Goal: Task Accomplishment & Management: Use online tool/utility

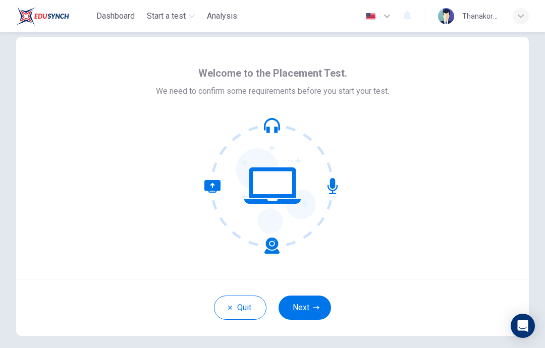
scroll to position [15, 0]
click at [303, 307] on button "Next" at bounding box center [305, 308] width 52 height 24
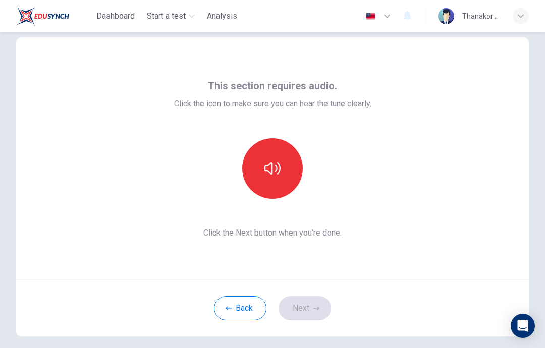
click at [274, 158] on button "button" at bounding box center [272, 168] width 61 height 61
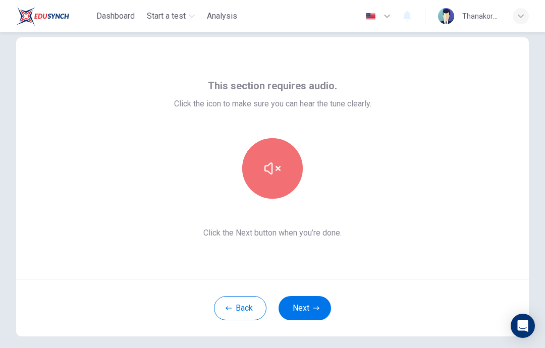
click at [278, 163] on icon "button" at bounding box center [272, 168] width 16 height 16
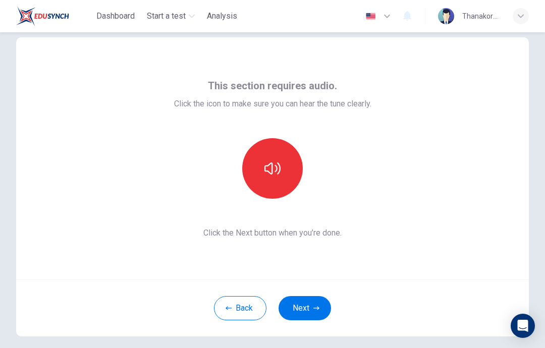
click at [277, 171] on icon "button" at bounding box center [272, 169] width 16 height 12
click at [276, 158] on button "button" at bounding box center [272, 168] width 61 height 61
click at [276, 163] on icon "button" at bounding box center [272, 168] width 16 height 16
click at [265, 149] on button "button" at bounding box center [272, 168] width 61 height 61
click at [258, 161] on button "button" at bounding box center [272, 168] width 61 height 61
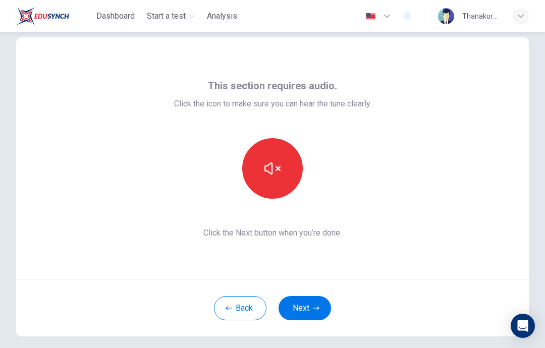
click at [272, 167] on icon "button" at bounding box center [272, 169] width 16 height 12
click at [264, 165] on icon "button" at bounding box center [272, 168] width 16 height 16
click at [323, 315] on button "Next" at bounding box center [305, 308] width 52 height 24
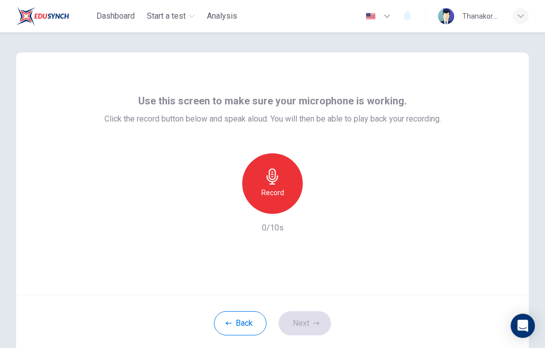
scroll to position [0, 0]
click at [282, 182] on div "Record" at bounding box center [272, 183] width 61 height 61
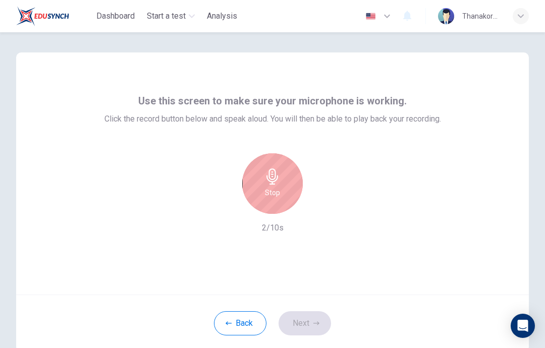
click at [275, 184] on icon "button" at bounding box center [272, 177] width 12 height 16
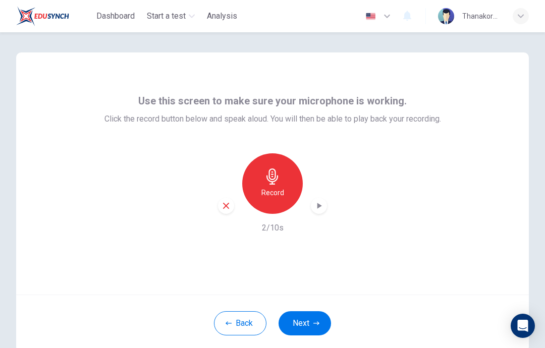
click at [321, 207] on icon "button" at bounding box center [319, 206] width 10 height 10
click at [228, 204] on icon "button" at bounding box center [226, 206] width 6 height 6
click at [276, 174] on icon "button" at bounding box center [272, 177] width 16 height 16
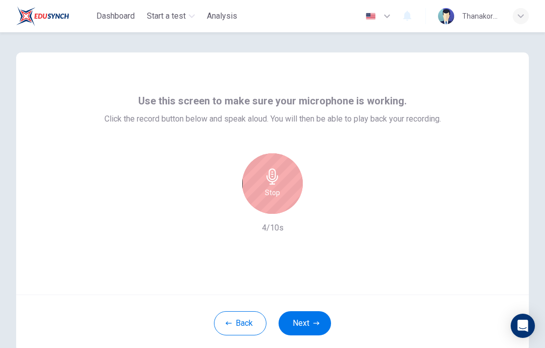
click at [273, 186] on div "Stop" at bounding box center [272, 183] width 61 height 61
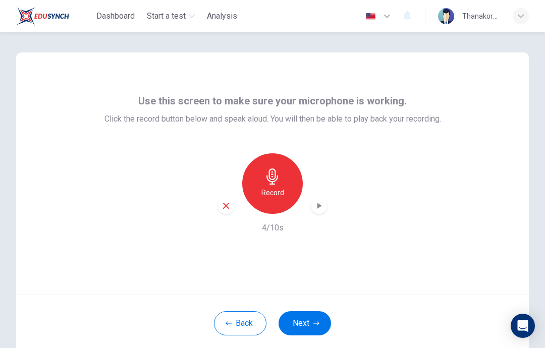
click at [322, 203] on icon "button" at bounding box center [319, 206] width 10 height 10
click at [228, 201] on div "button" at bounding box center [226, 206] width 16 height 16
click at [324, 330] on button "Next" at bounding box center [305, 323] width 52 height 24
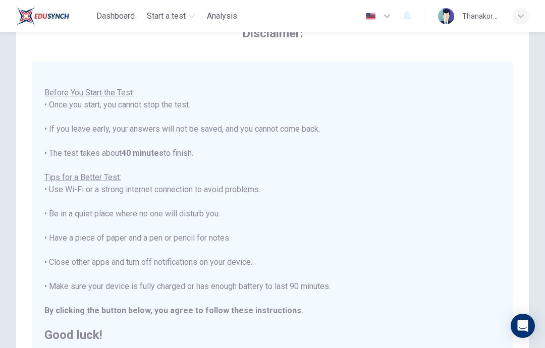
scroll to position [11, 0]
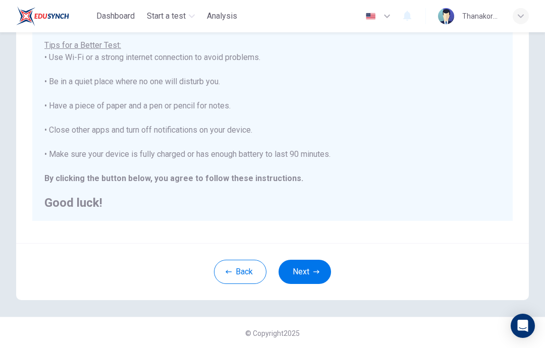
click at [316, 283] on button "Next" at bounding box center [305, 272] width 52 height 24
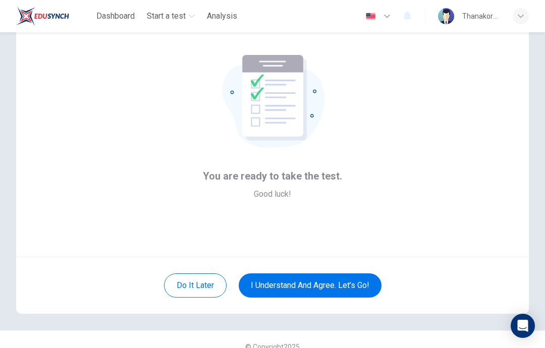
scroll to position [43, 0]
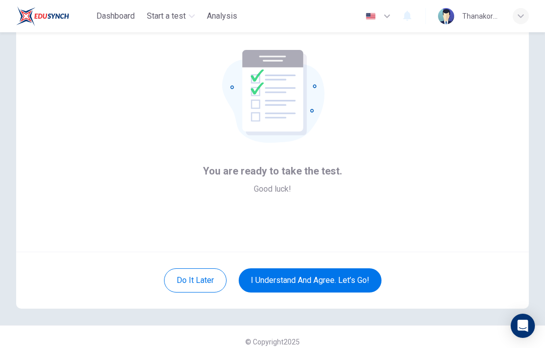
click at [329, 286] on button "I understand and agree. Let’s go!" at bounding box center [310, 280] width 143 height 24
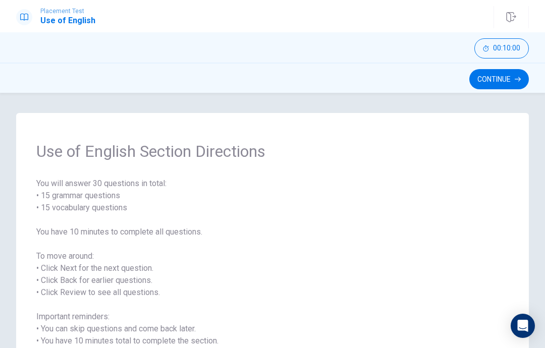
click at [502, 73] on button "Continue" at bounding box center [499, 79] width 60 height 20
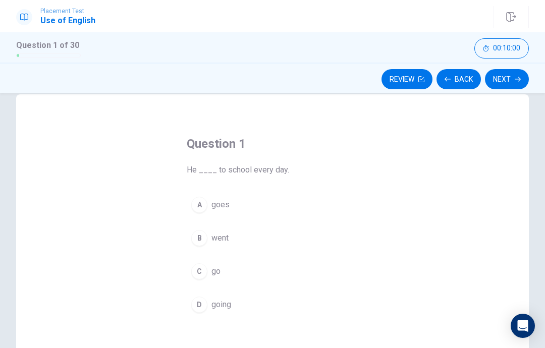
scroll to position [22, 0]
click at [202, 237] on div "B" at bounding box center [199, 235] width 16 height 16
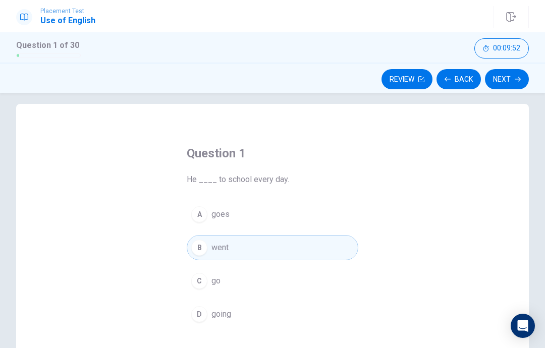
click at [517, 77] on icon "button" at bounding box center [518, 79] width 6 height 6
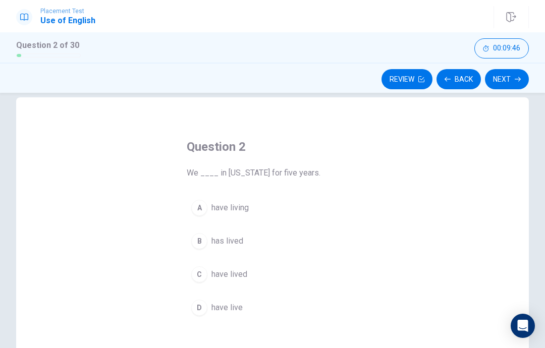
scroll to position [17, 0]
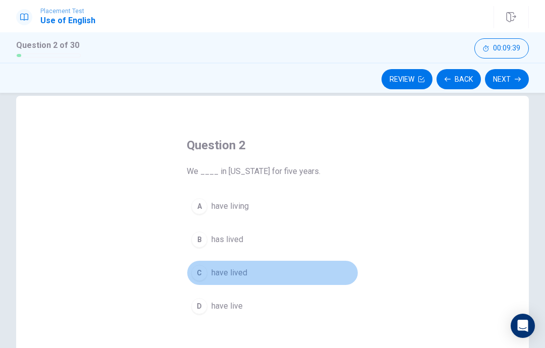
click at [200, 275] on div "C" at bounding box center [199, 273] width 16 height 16
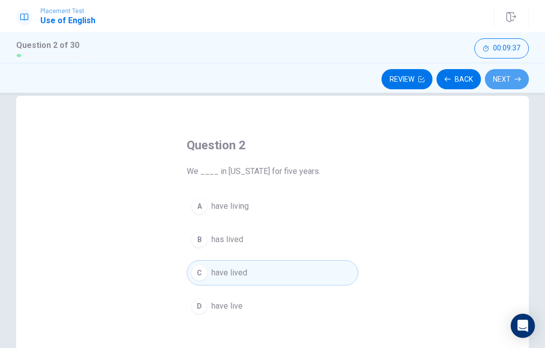
click at [512, 78] on button "Next" at bounding box center [507, 79] width 44 height 20
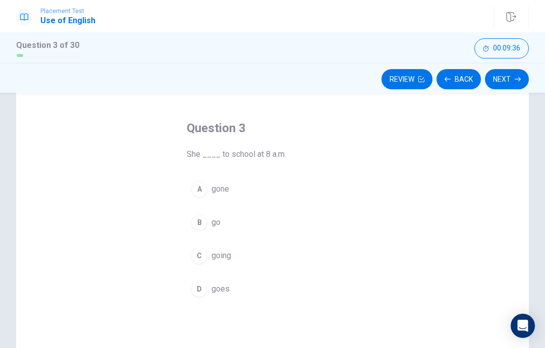
scroll to position [35, 0]
click at [188, 296] on div "A gone B go C going D goes" at bounding box center [273, 238] width 172 height 125
click at [199, 290] on div "D" at bounding box center [199, 288] width 16 height 16
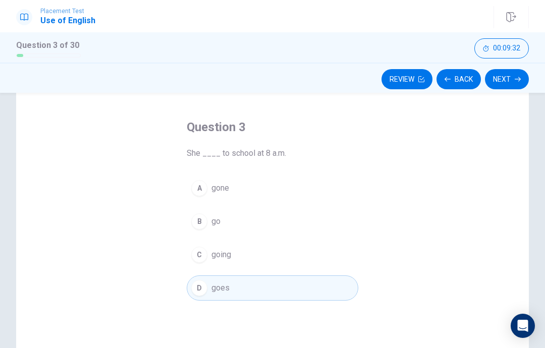
click at [514, 79] on button "Next" at bounding box center [507, 79] width 44 height 20
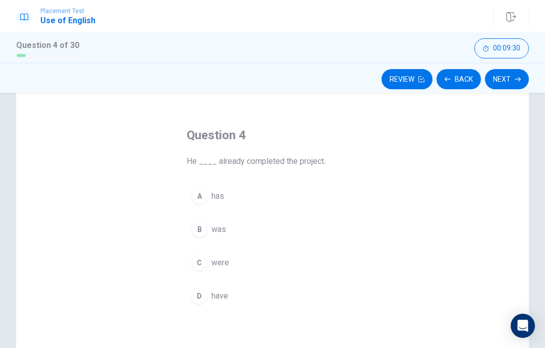
scroll to position [26, 0]
click at [214, 189] on button "A has" at bounding box center [273, 197] width 172 height 25
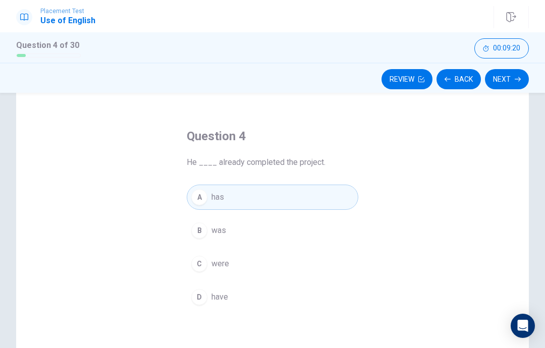
click at [513, 76] on button "Next" at bounding box center [507, 79] width 44 height 20
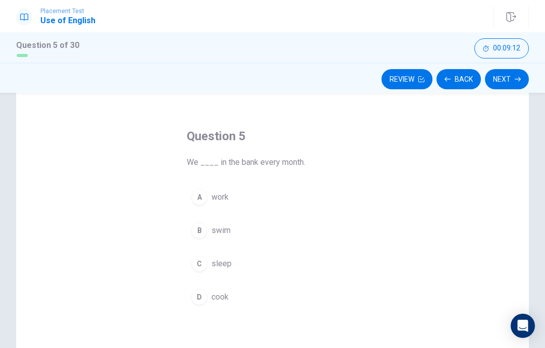
click at [224, 198] on span "work" at bounding box center [219, 197] width 17 height 12
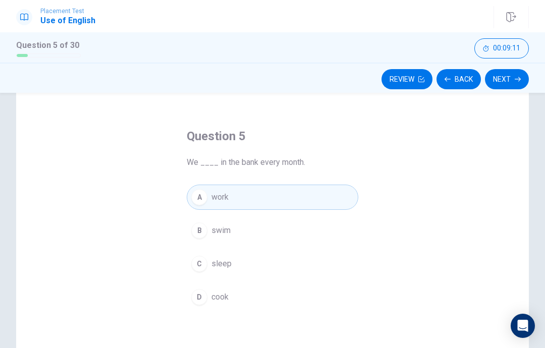
click at [508, 79] on button "Next" at bounding box center [507, 79] width 44 height 20
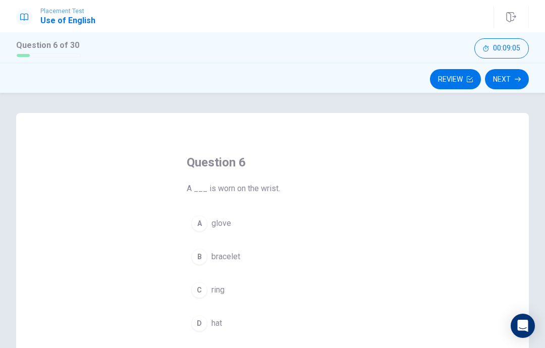
scroll to position [40, 0]
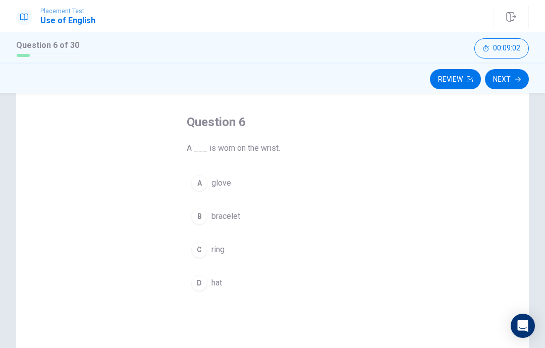
click at [247, 204] on button "B bracelet" at bounding box center [273, 216] width 172 height 25
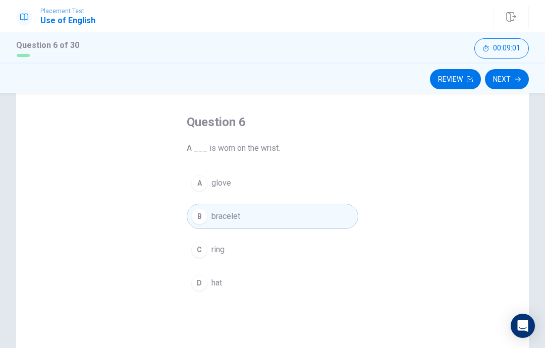
click at [508, 74] on button "Next" at bounding box center [507, 79] width 44 height 20
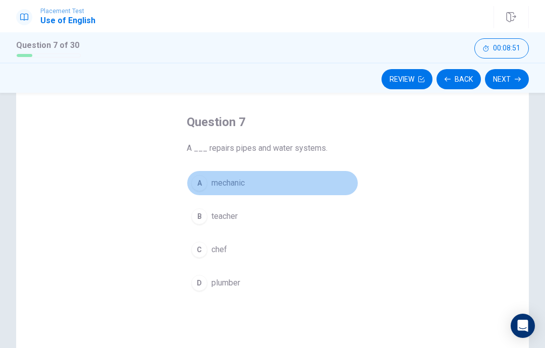
click at [200, 187] on div "A" at bounding box center [199, 183] width 16 height 16
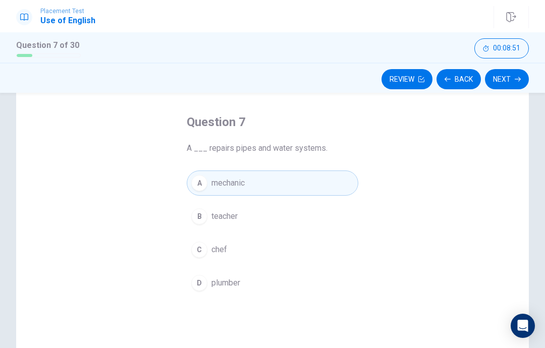
click at [512, 79] on button "Next" at bounding box center [507, 79] width 44 height 20
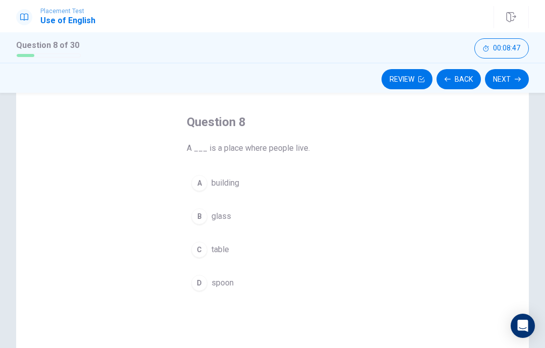
click at [207, 193] on button "A building" at bounding box center [273, 183] width 172 height 25
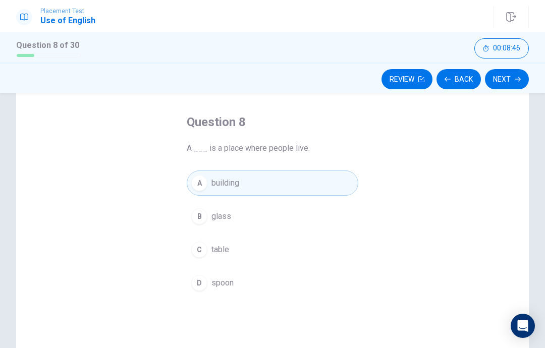
click at [509, 83] on button "Next" at bounding box center [507, 79] width 44 height 20
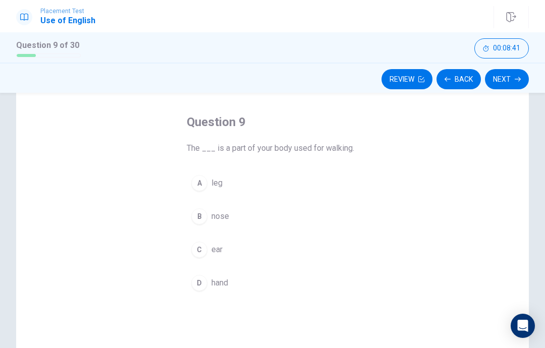
click at [203, 188] on div "A" at bounding box center [199, 183] width 16 height 16
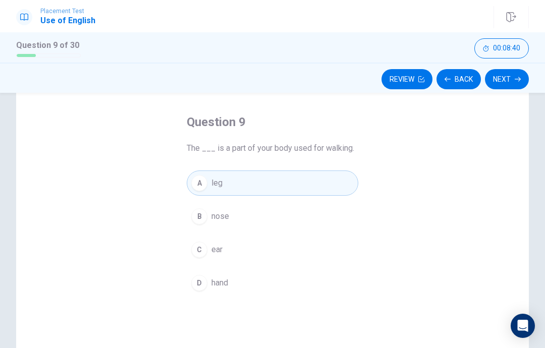
click at [512, 76] on button "Next" at bounding box center [507, 79] width 44 height 20
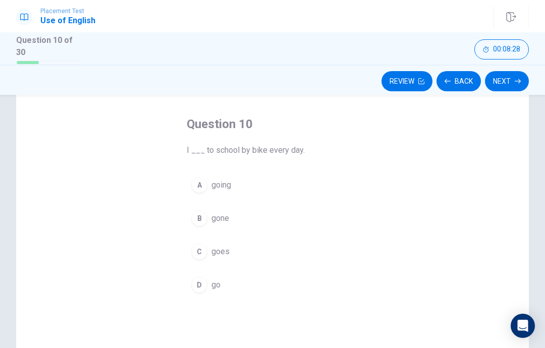
click at [194, 274] on button "D go" at bounding box center [273, 285] width 172 height 25
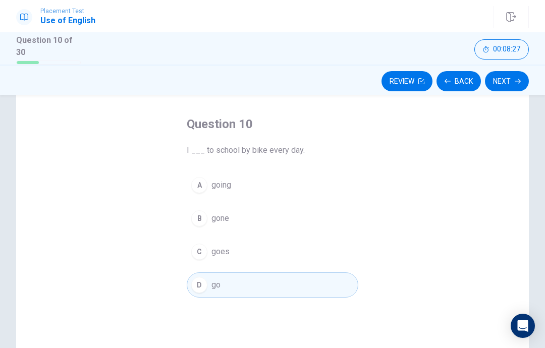
click at [515, 79] on icon "button" at bounding box center [518, 81] width 6 height 5
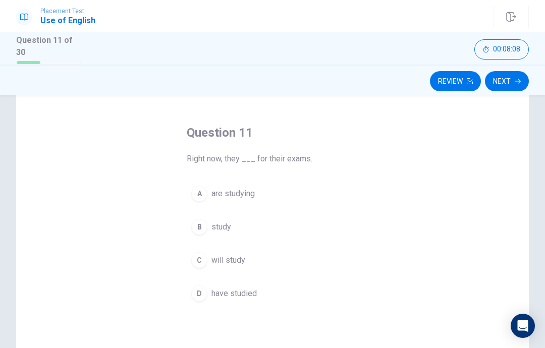
scroll to position [35, 0]
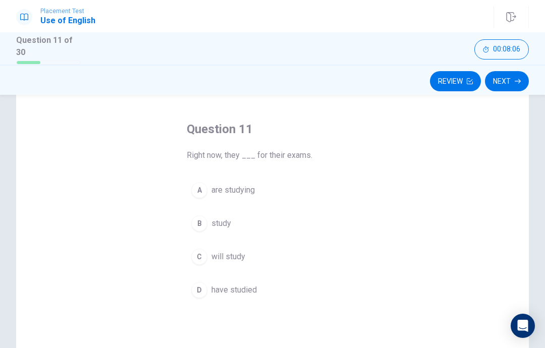
click at [204, 192] on div "A" at bounding box center [199, 190] width 16 height 16
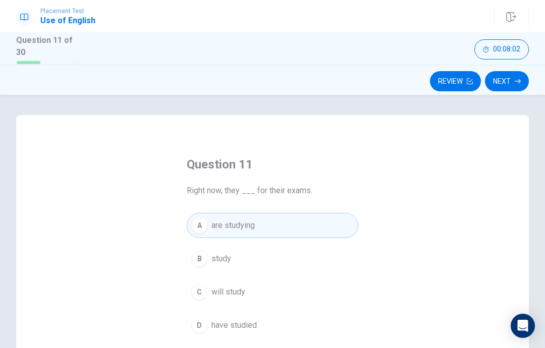
scroll to position [0, 0]
click at [513, 76] on button "Next" at bounding box center [507, 81] width 44 height 20
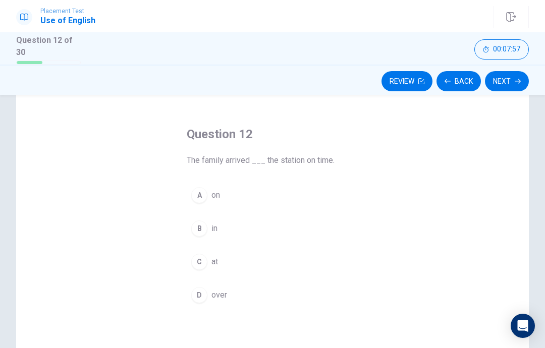
scroll to position [32, 0]
click at [197, 257] on div "C" at bounding box center [199, 260] width 16 height 16
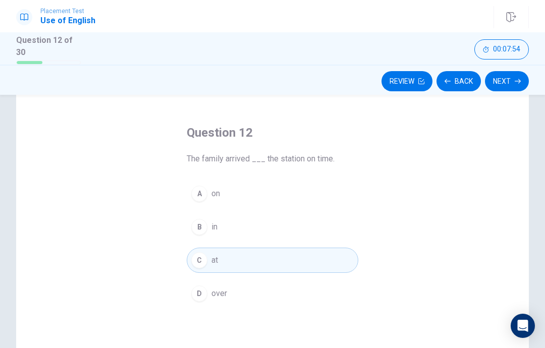
click at [514, 77] on button "Next" at bounding box center [507, 81] width 44 height 20
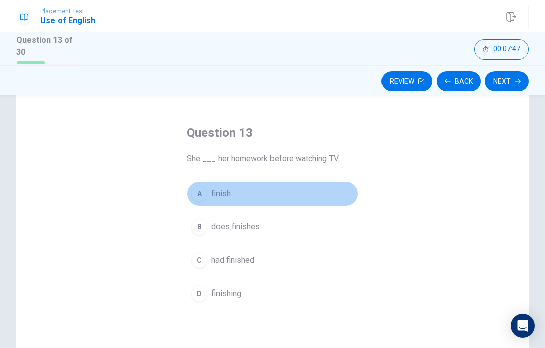
click at [203, 190] on div "A" at bounding box center [199, 194] width 16 height 16
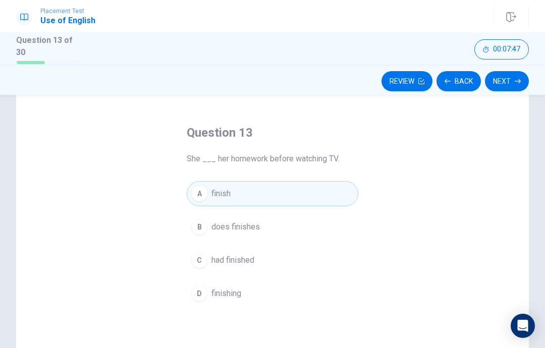
click at [515, 80] on icon "button" at bounding box center [518, 81] width 6 height 6
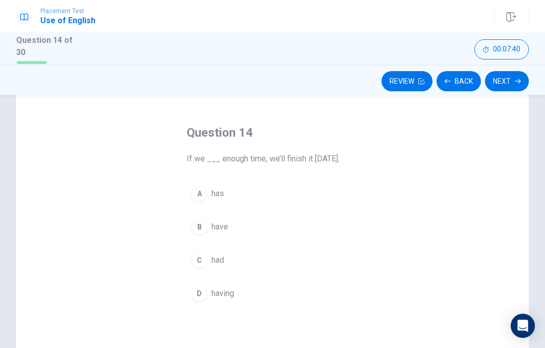
click at [207, 223] on div "B" at bounding box center [199, 227] width 16 height 16
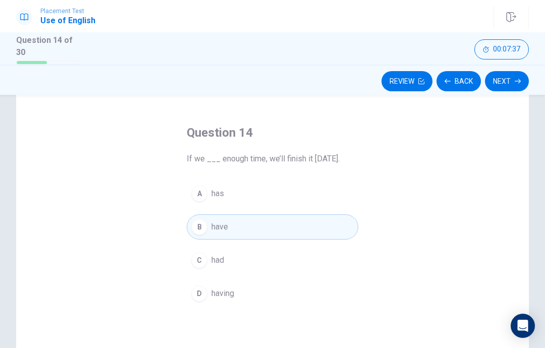
click at [512, 76] on button "Next" at bounding box center [507, 81] width 44 height 20
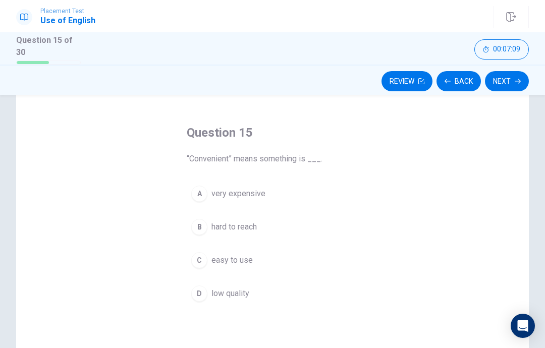
click at [254, 199] on button "A very expensive" at bounding box center [273, 193] width 172 height 25
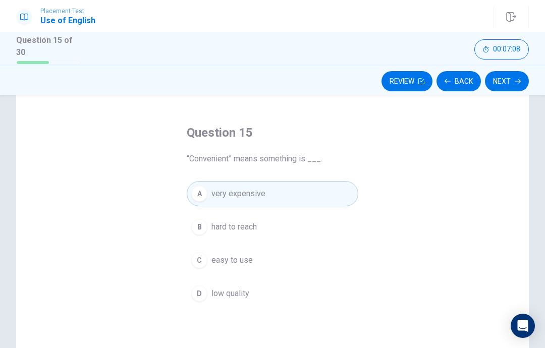
click at [253, 221] on span "hard to reach" at bounding box center [233, 227] width 45 height 12
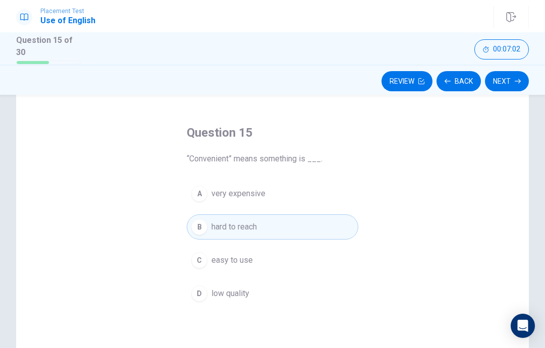
click at [254, 236] on button "B hard to reach" at bounding box center [273, 226] width 172 height 25
click at [266, 265] on button "C easy to use" at bounding box center [273, 260] width 172 height 25
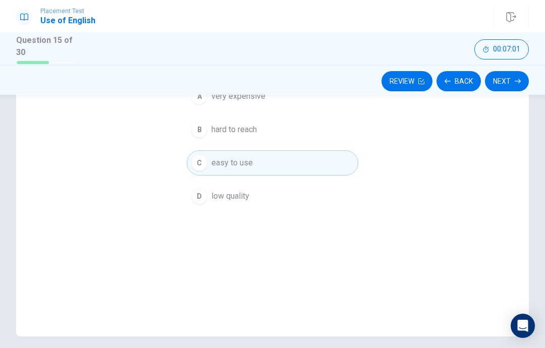
scroll to position [137, 0]
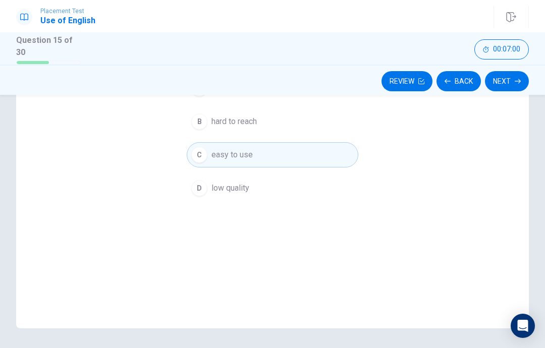
click at [509, 74] on button "Next" at bounding box center [507, 81] width 44 height 20
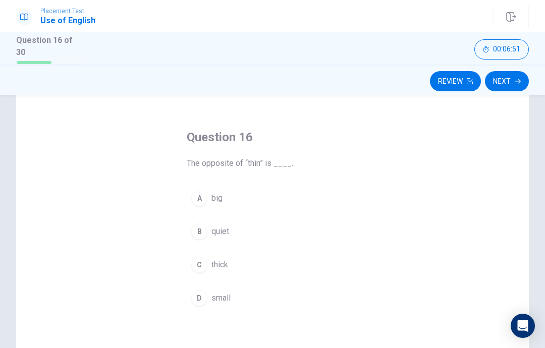
scroll to position [29, 0]
click at [245, 252] on button "C thick" at bounding box center [273, 262] width 172 height 25
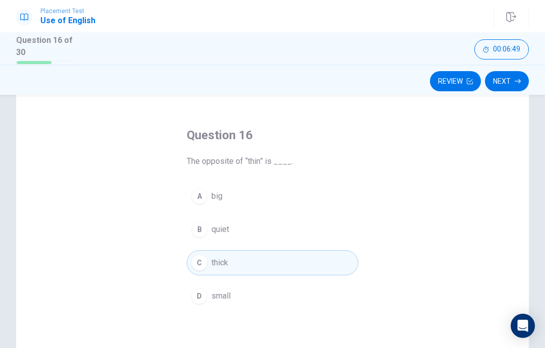
click at [513, 78] on button "Next" at bounding box center [507, 81] width 44 height 20
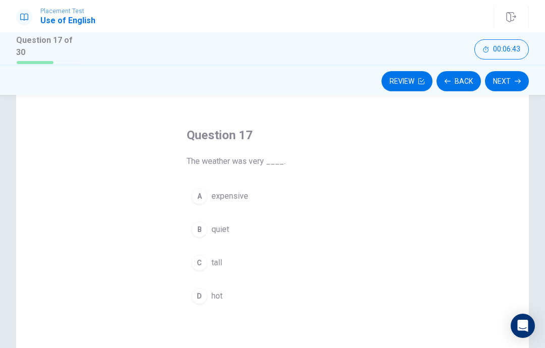
click at [237, 284] on button "D hot" at bounding box center [273, 296] width 172 height 25
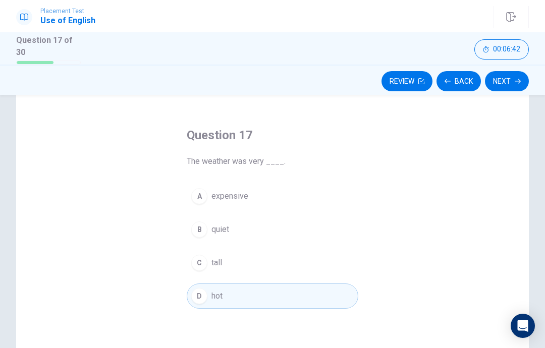
click at [512, 74] on button "Next" at bounding box center [507, 81] width 44 height 20
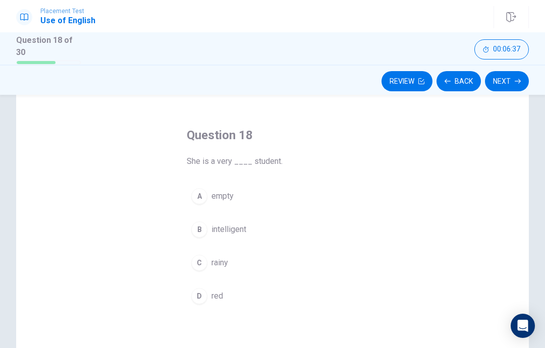
click at [250, 222] on button "B intelligent" at bounding box center [273, 229] width 172 height 25
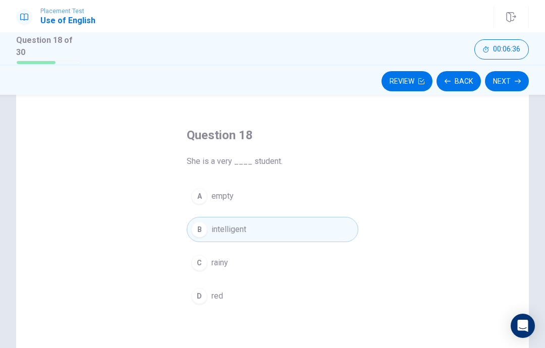
click at [511, 82] on button "Next" at bounding box center [507, 81] width 44 height 20
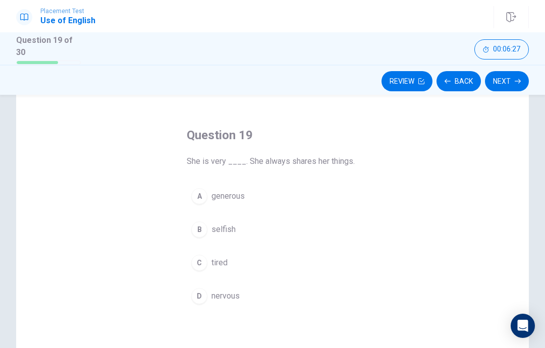
click at [229, 190] on span "generous" at bounding box center [227, 196] width 33 height 12
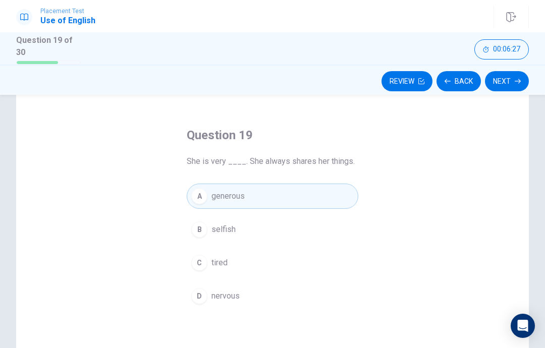
click at [237, 206] on button "A generous" at bounding box center [273, 196] width 172 height 25
click at [252, 217] on button "B selfish" at bounding box center [273, 229] width 172 height 25
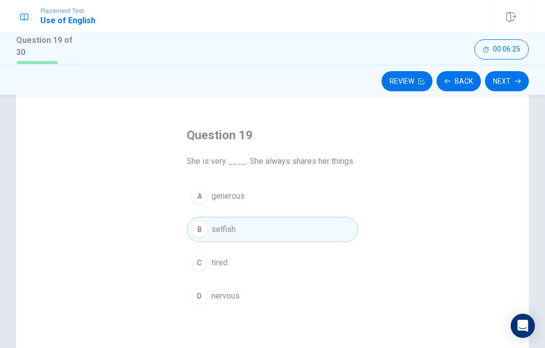
click at [308, 196] on button "A generous" at bounding box center [273, 196] width 172 height 25
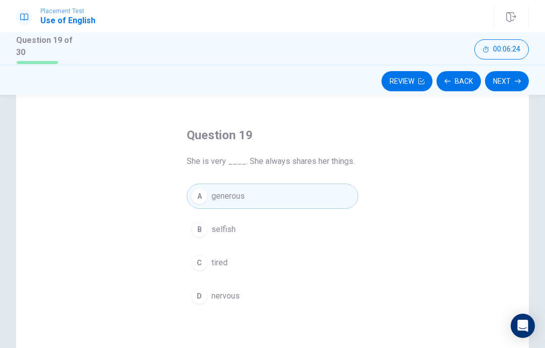
click at [512, 74] on button "Next" at bounding box center [507, 81] width 44 height 20
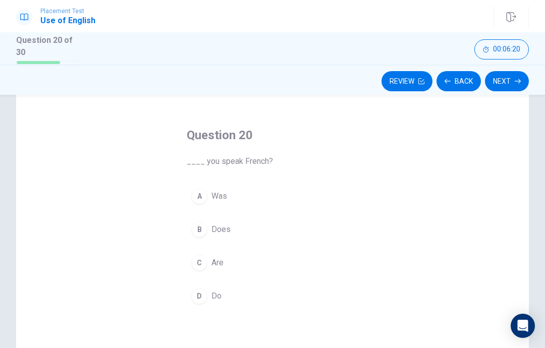
click at [284, 287] on button "D Do" at bounding box center [273, 296] width 172 height 25
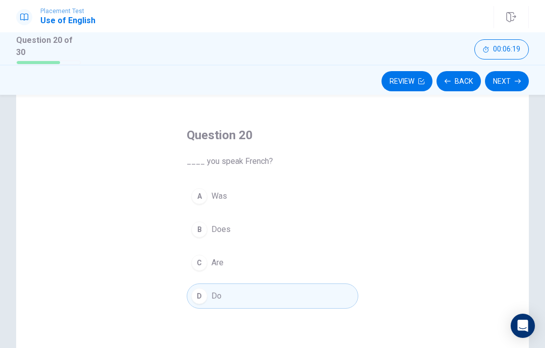
click at [508, 83] on button "Next" at bounding box center [507, 81] width 44 height 20
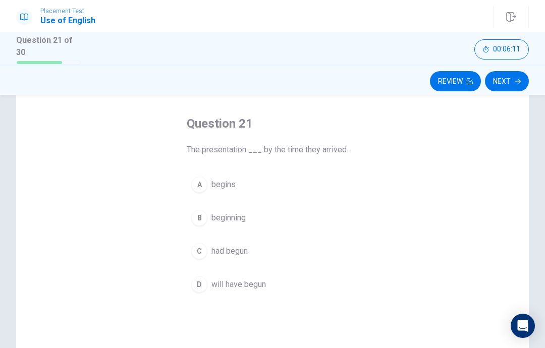
scroll to position [43, 0]
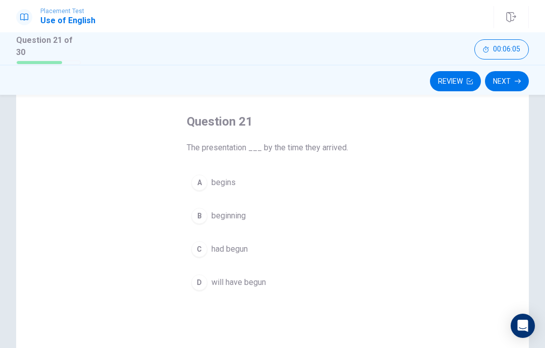
click at [214, 170] on button "A begins" at bounding box center [273, 182] width 172 height 25
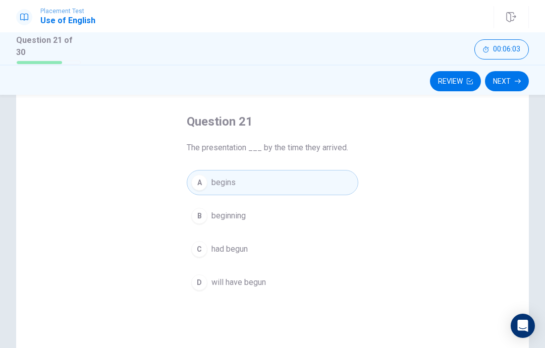
click at [500, 79] on button "Next" at bounding box center [507, 81] width 44 height 20
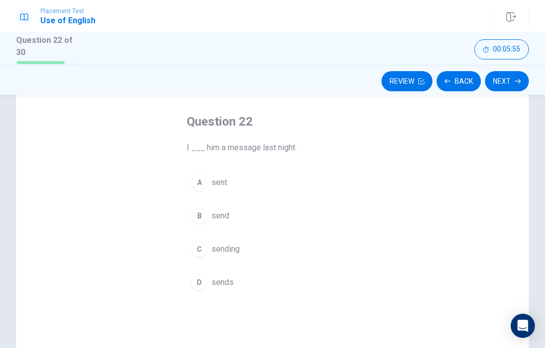
click at [208, 192] on button "A sent" at bounding box center [273, 182] width 172 height 25
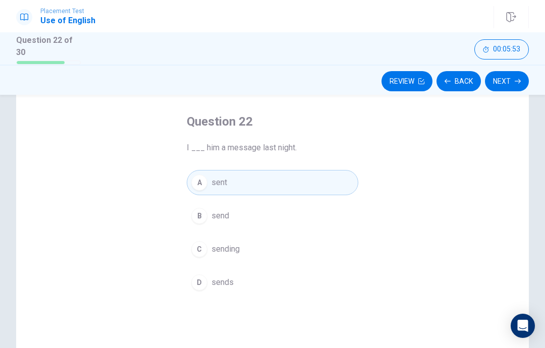
click at [506, 82] on button "Next" at bounding box center [507, 81] width 44 height 20
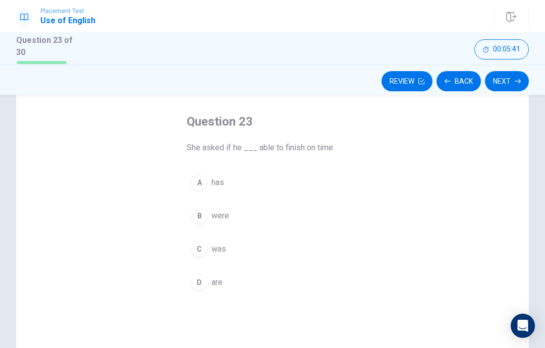
click at [196, 209] on div "B" at bounding box center [199, 216] width 16 height 16
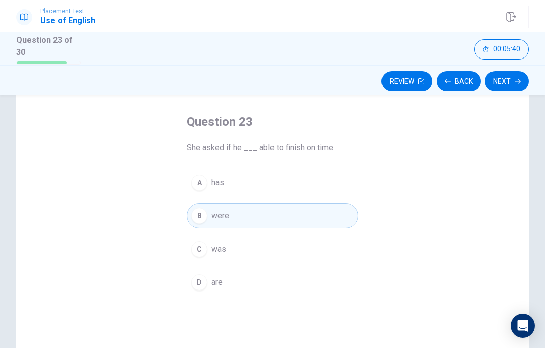
click at [495, 84] on button "Next" at bounding box center [507, 81] width 44 height 20
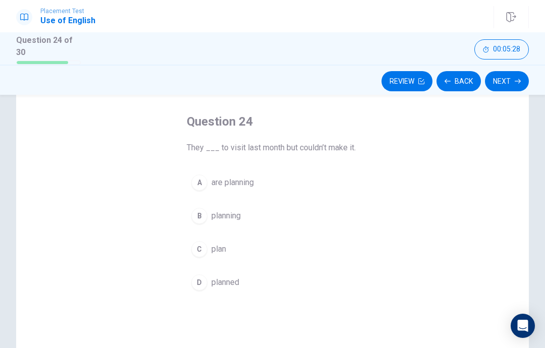
click at [258, 208] on button "B planning" at bounding box center [273, 215] width 172 height 25
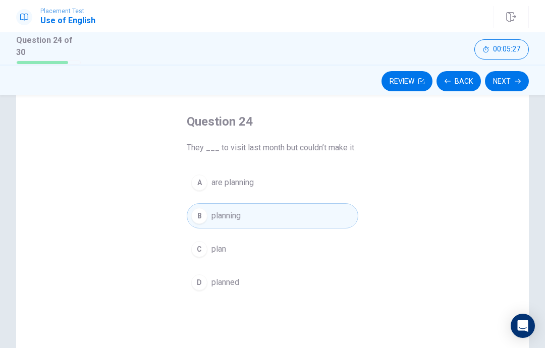
click at [514, 77] on button "Next" at bounding box center [507, 81] width 44 height 20
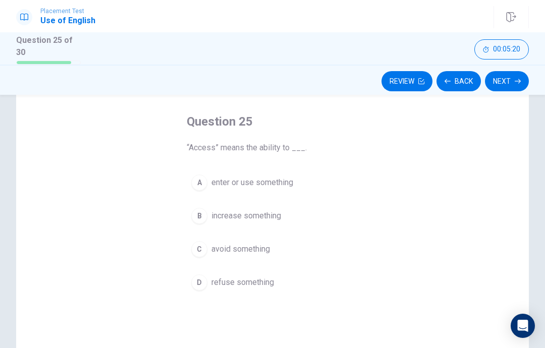
click at [283, 177] on span "enter or use something" at bounding box center [252, 183] width 82 height 12
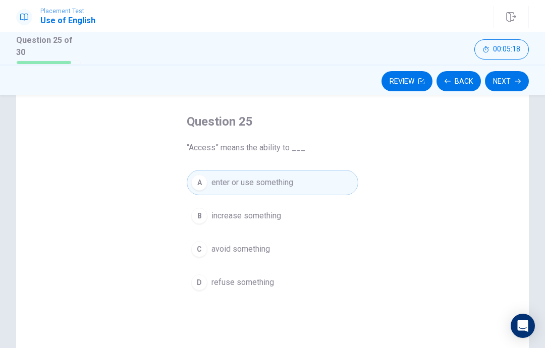
click at [505, 75] on button "Next" at bounding box center [507, 81] width 44 height 20
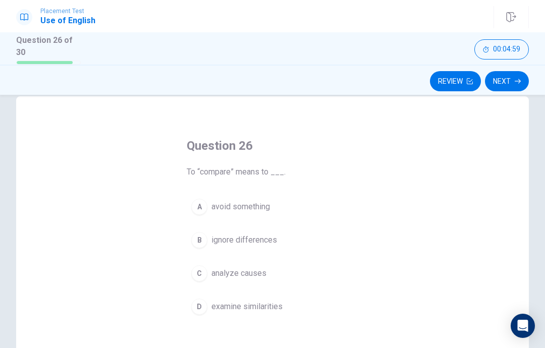
scroll to position [21, 0]
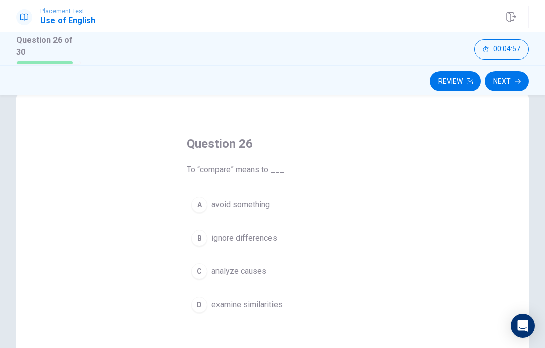
click at [266, 299] on span "examine similarities" at bounding box center [246, 305] width 71 height 12
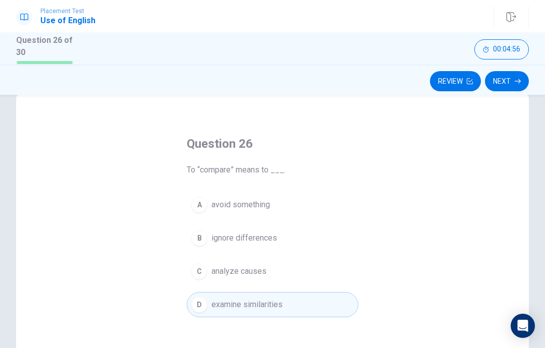
click at [508, 78] on button "Next" at bounding box center [507, 81] width 44 height 20
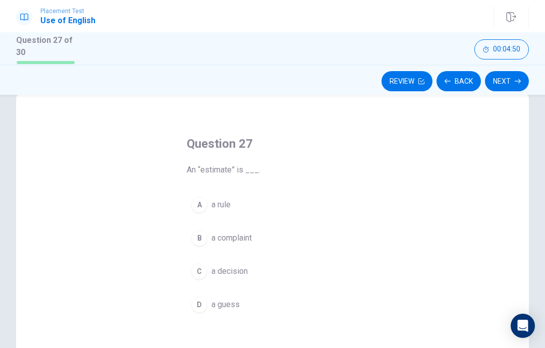
click at [259, 248] on button "B a complaint" at bounding box center [273, 238] width 172 height 25
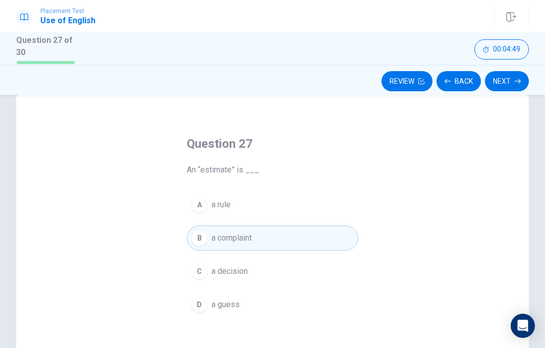
click at [517, 84] on button "Next" at bounding box center [507, 81] width 44 height 20
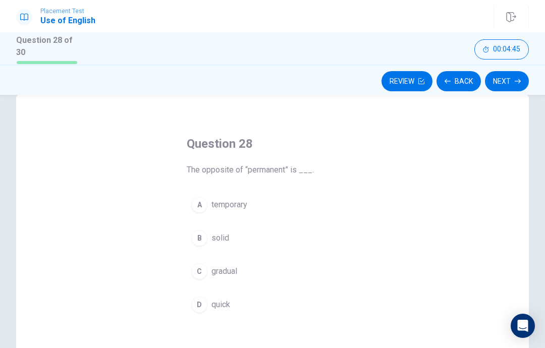
click at [255, 212] on button "A temporary" at bounding box center [273, 204] width 172 height 25
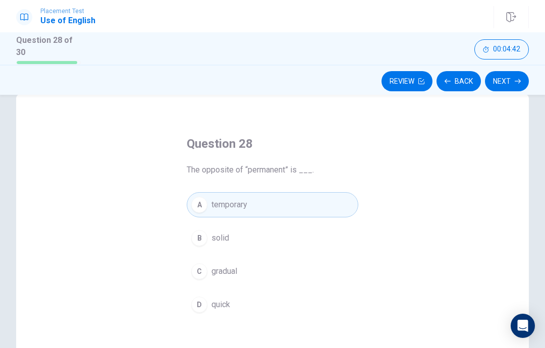
click at [514, 77] on button "Next" at bounding box center [507, 81] width 44 height 20
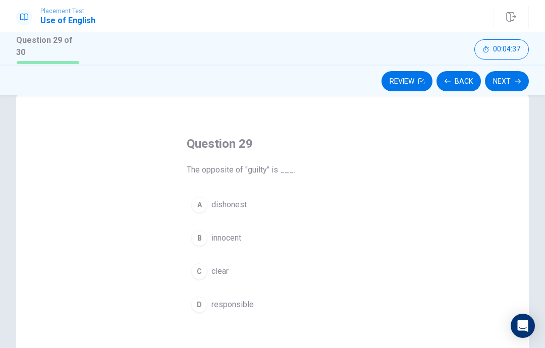
click at [212, 207] on span "dishonest" at bounding box center [228, 205] width 35 height 12
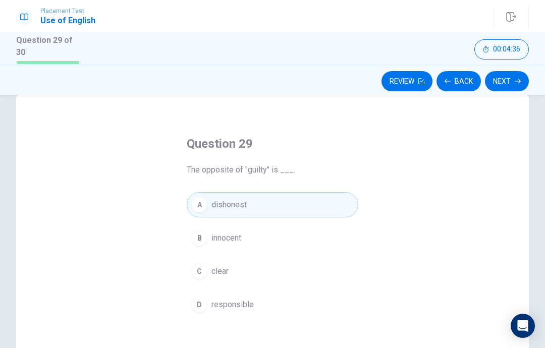
click at [520, 78] on icon "button" at bounding box center [518, 81] width 6 height 6
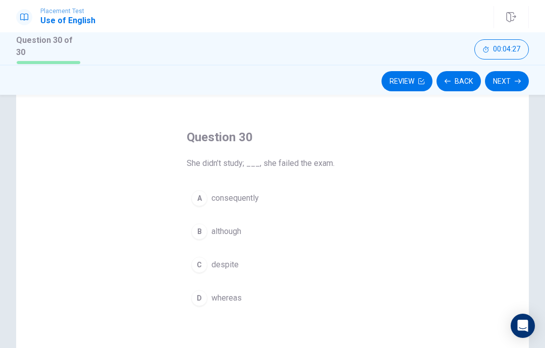
scroll to position [29, 0]
click at [211, 263] on button "C despite" at bounding box center [273, 263] width 172 height 25
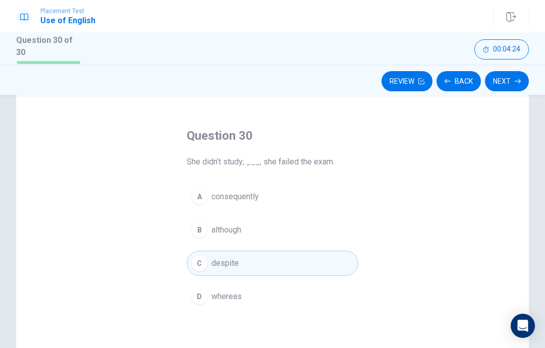
click at [504, 78] on button "Next" at bounding box center [507, 81] width 44 height 20
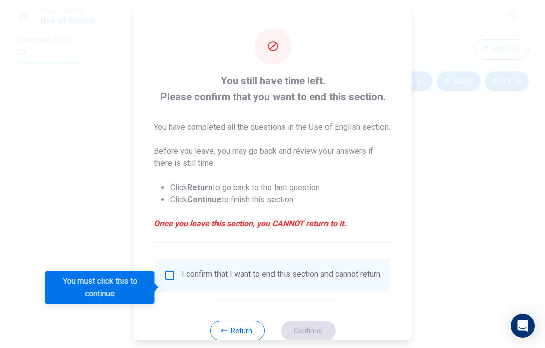
click at [164, 282] on input "You must click this to continue" at bounding box center [170, 275] width 12 height 12
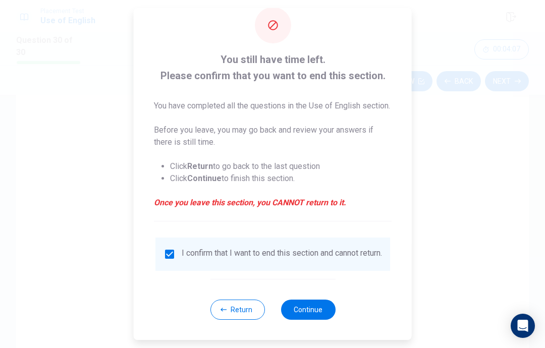
scroll to position [40, 0]
click at [298, 303] on button "Continue" at bounding box center [308, 310] width 55 height 20
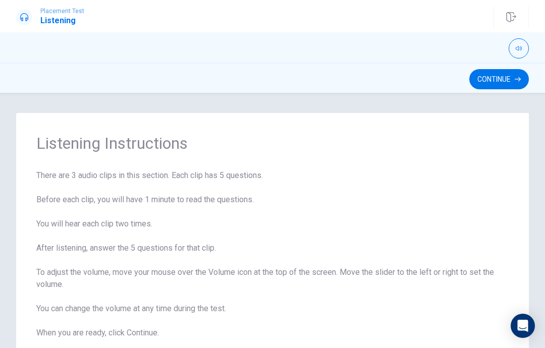
scroll to position [0, 0]
click at [505, 78] on button "Continue" at bounding box center [499, 79] width 60 height 20
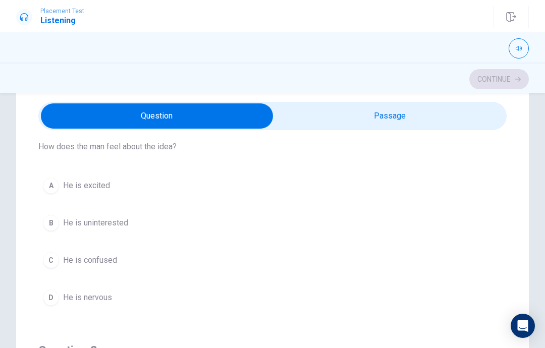
scroll to position [35, 0]
click at [427, 116] on input "checkbox" at bounding box center [157, 115] width 702 height 25
checkbox input "true"
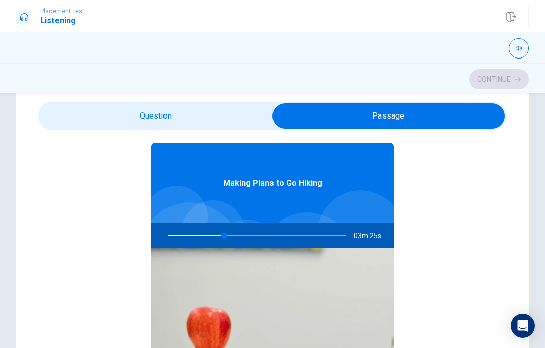
type input "32"
click at [204, 109] on input "checkbox" at bounding box center [388, 115] width 702 height 25
checkbox input "false"
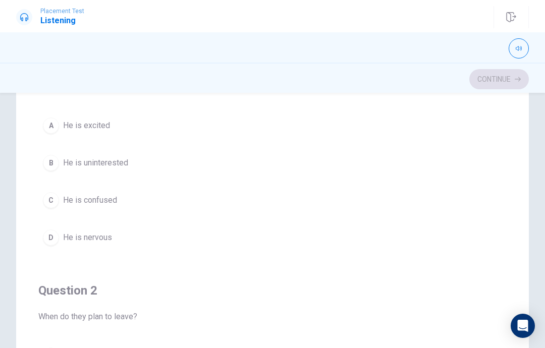
scroll to position [75, 0]
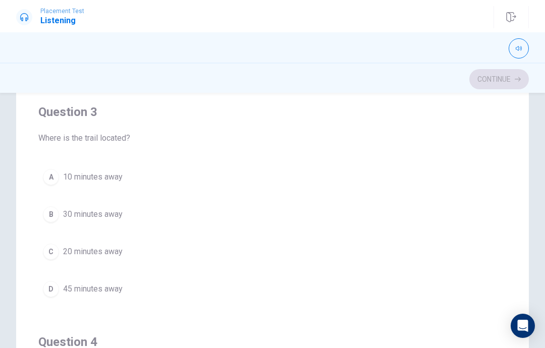
click at [52, 218] on div "B" at bounding box center [51, 214] width 16 height 16
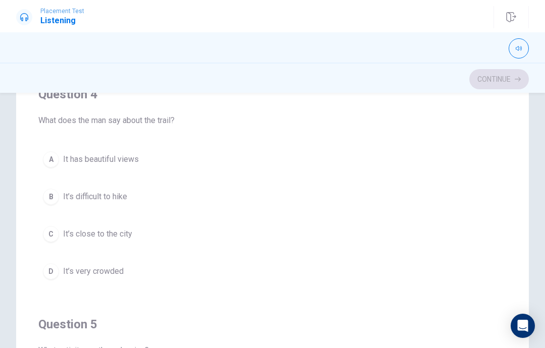
click at [55, 169] on button "A It has beautiful views" at bounding box center [272, 159] width 468 height 25
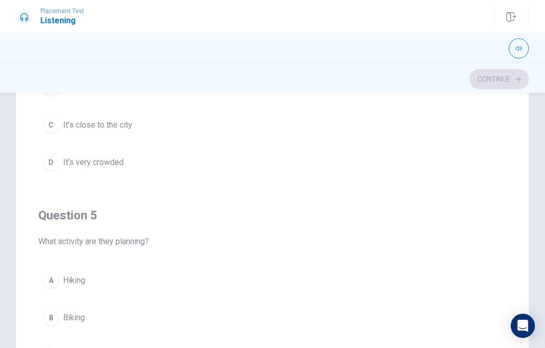
click at [59, 285] on button "A Hiking" at bounding box center [272, 280] width 468 height 25
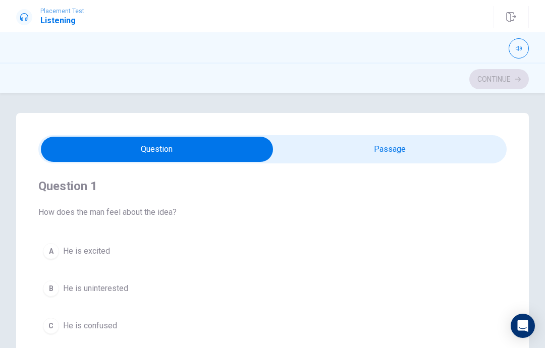
scroll to position [3, 0]
click at [58, 247] on div "A" at bounding box center [51, 250] width 16 height 16
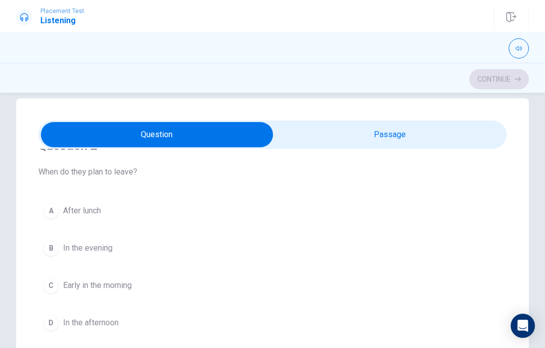
scroll to position [29, 0]
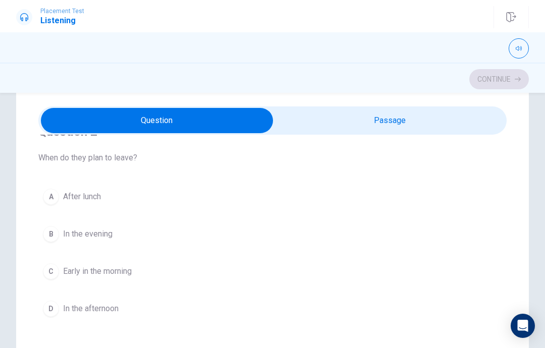
click at [63, 239] on button "B In the evening" at bounding box center [272, 234] width 468 height 25
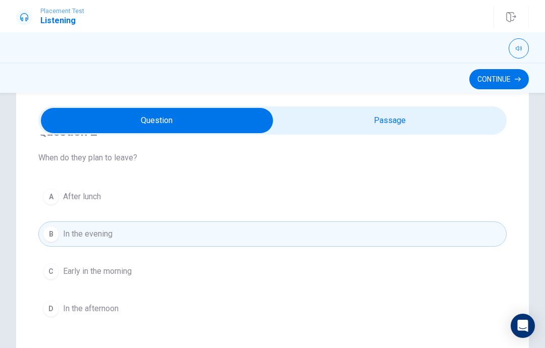
click at [58, 268] on div "C" at bounding box center [51, 271] width 16 height 16
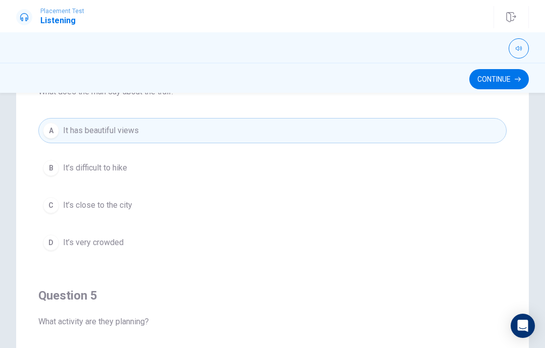
scroll to position [700, 0]
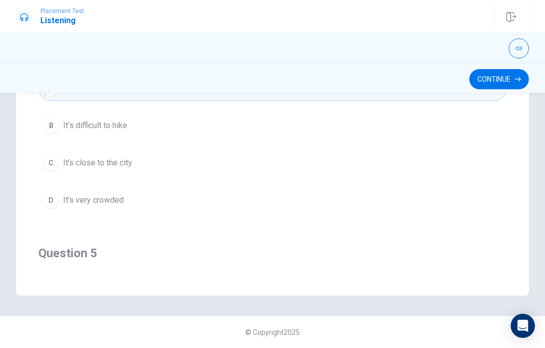
click at [501, 75] on button "Continue" at bounding box center [499, 79] width 60 height 20
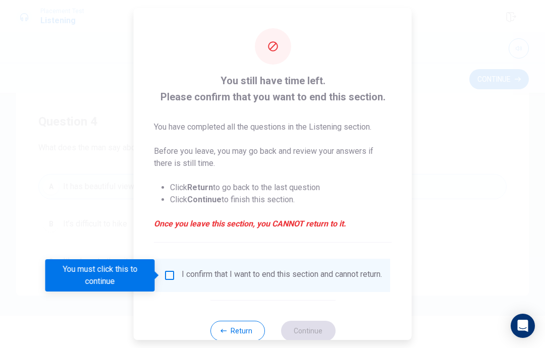
click at [159, 281] on div "You must click this to continue" at bounding box center [103, 275] width 117 height 32
click at [167, 277] on input "You must click this to continue" at bounding box center [170, 275] width 12 height 12
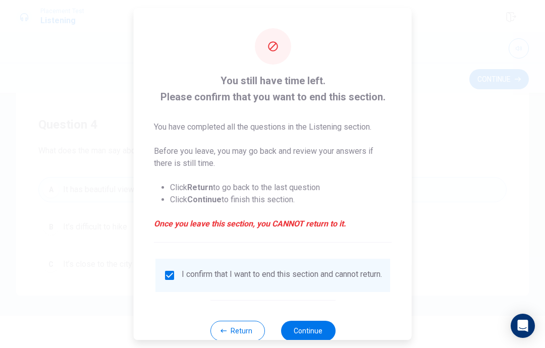
click at [308, 343] on div at bounding box center [272, 174] width 545 height 348
click at [301, 339] on button "Continue" at bounding box center [308, 331] width 55 height 20
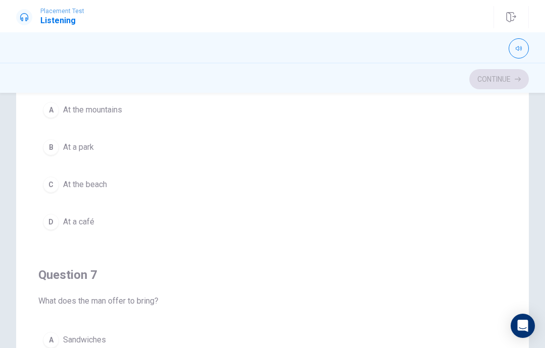
scroll to position [0, 0]
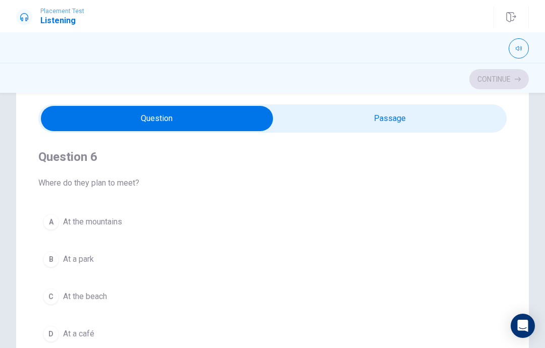
click at [61, 235] on div "A At the mountains B At a park C At the beach D At a café" at bounding box center [272, 277] width 468 height 137
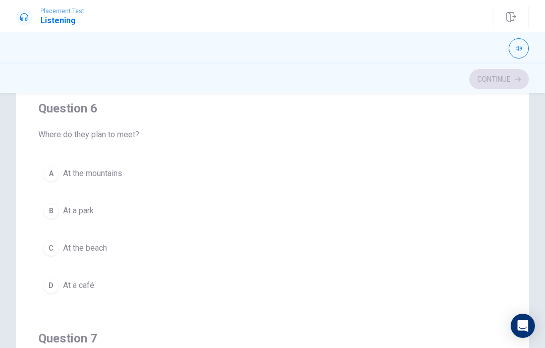
scroll to position [78, 0]
click at [72, 212] on span "At a park" at bounding box center [78, 212] width 31 height 12
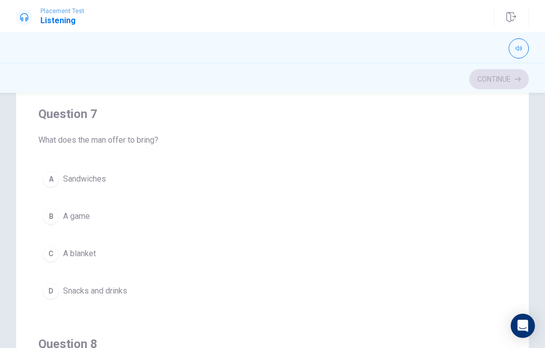
scroll to position [225, 0]
click at [76, 302] on button "D Snacks and drinks" at bounding box center [272, 291] width 468 height 25
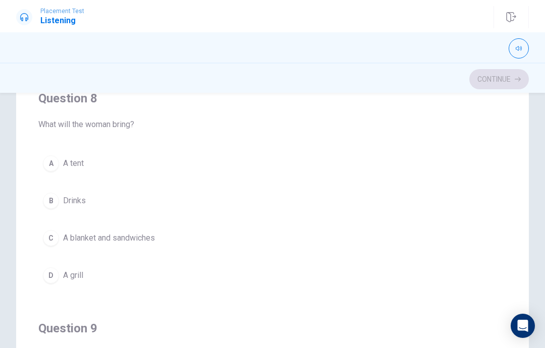
click at [46, 169] on div "A" at bounding box center [51, 163] width 16 height 16
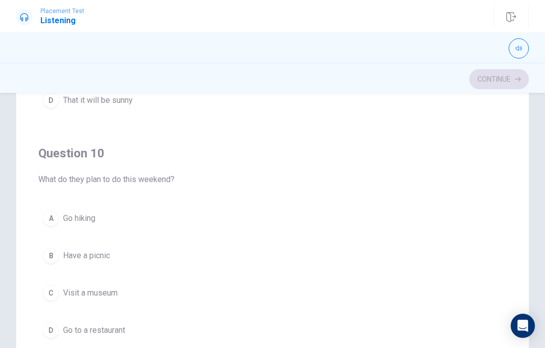
scroll to position [144, 0]
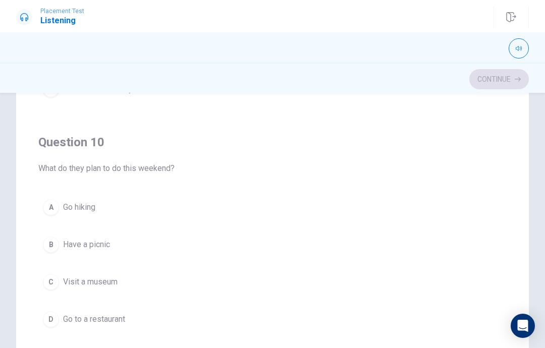
click at [59, 241] on button "B Have a picnic" at bounding box center [272, 244] width 468 height 25
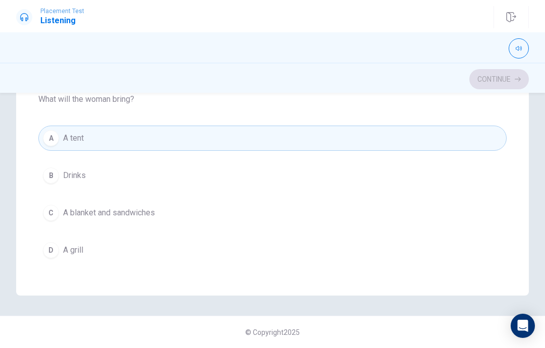
click at [52, 208] on div "C" at bounding box center [51, 213] width 16 height 16
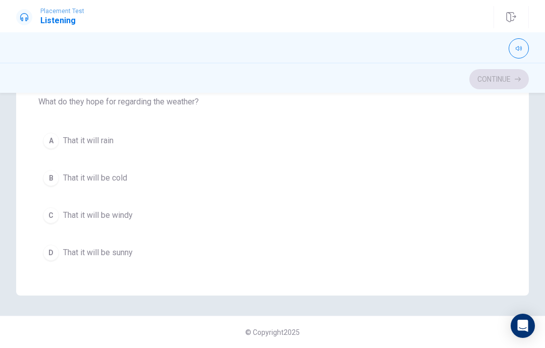
click at [74, 256] on span "That it will be sunny" at bounding box center [98, 253] width 70 height 12
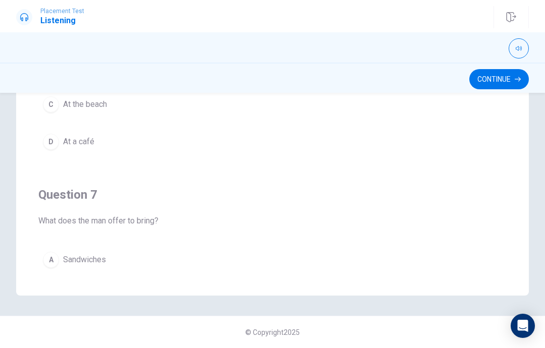
click at [511, 76] on button "Continue" at bounding box center [499, 79] width 60 height 20
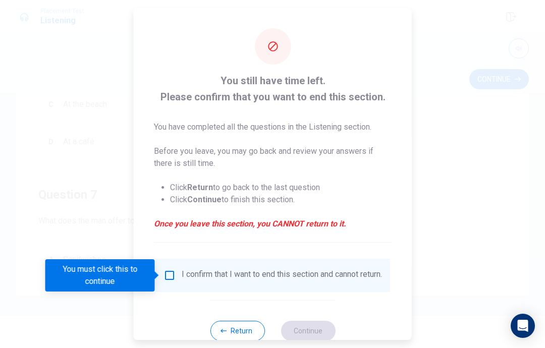
click at [164, 276] on input "You must click this to continue" at bounding box center [170, 275] width 12 height 12
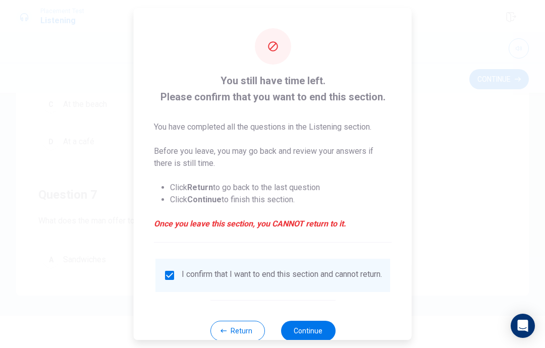
click at [310, 329] on button "Continue" at bounding box center [308, 331] width 55 height 20
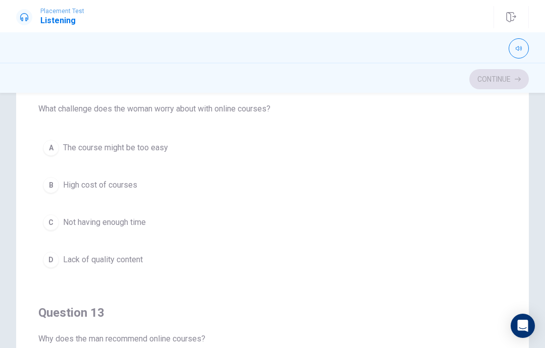
scroll to position [139, 0]
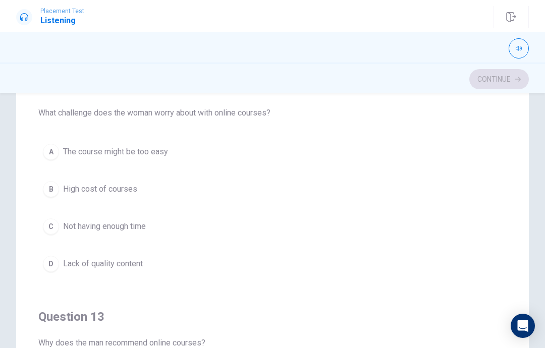
click at [58, 225] on div "C" at bounding box center [51, 227] width 16 height 16
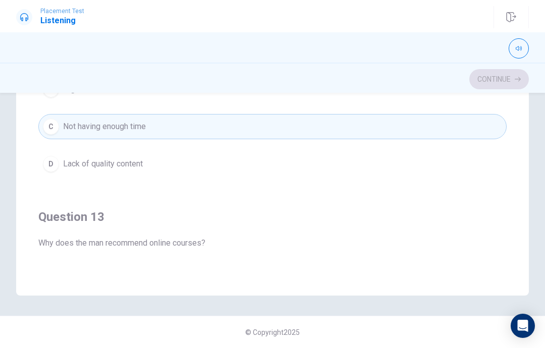
scroll to position [227, 0]
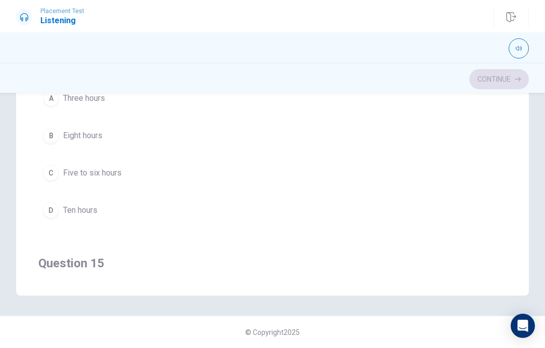
click at [50, 176] on div "C" at bounding box center [51, 173] width 16 height 16
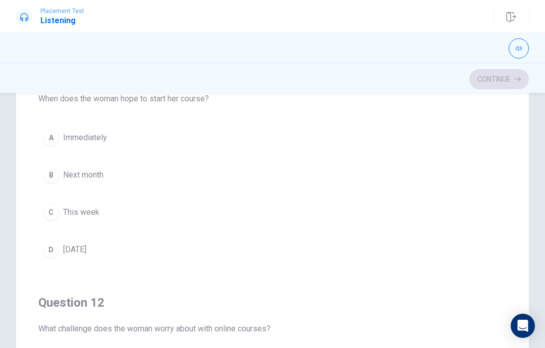
click at [67, 184] on button "B Next month" at bounding box center [272, 175] width 468 height 25
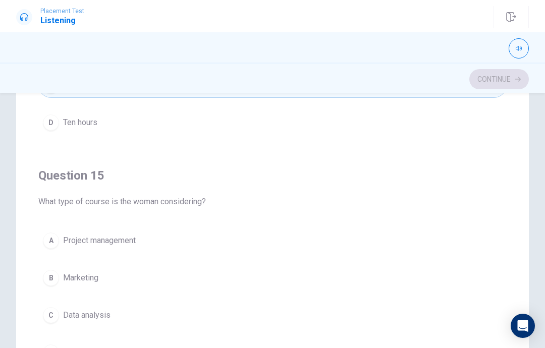
click at [82, 320] on span "Data analysis" at bounding box center [86, 315] width 47 height 12
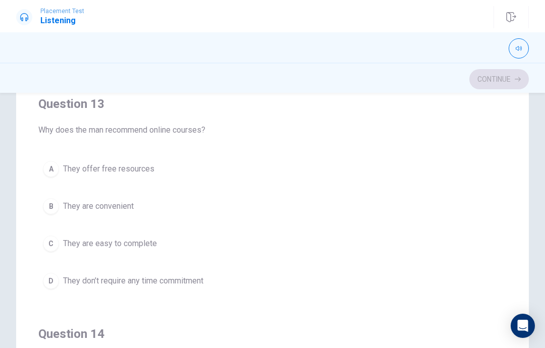
click at [61, 166] on button "A They offer free resources" at bounding box center [272, 168] width 468 height 25
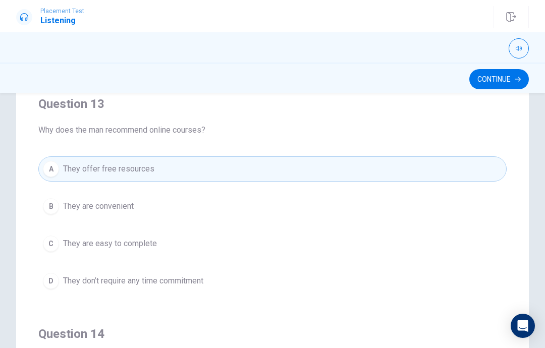
click at [64, 212] on span "They are convenient" at bounding box center [98, 206] width 71 height 12
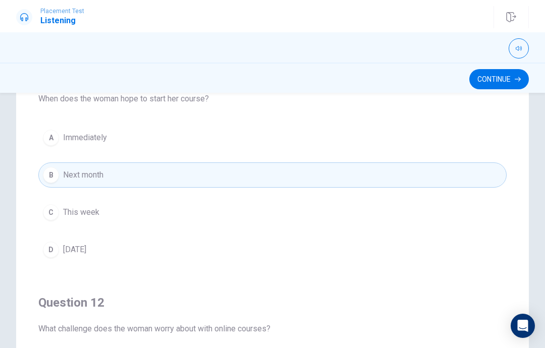
scroll to position [0, 0]
click at [499, 80] on button "Continue" at bounding box center [499, 79] width 60 height 20
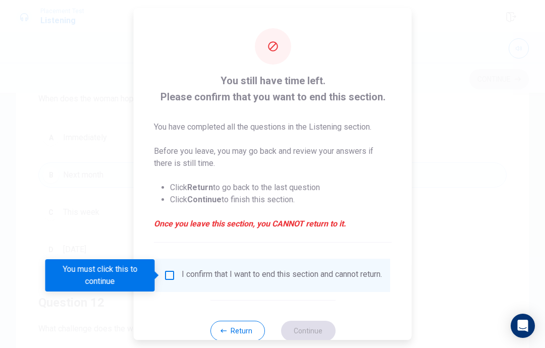
click at [164, 279] on input "You must click this to continue" at bounding box center [170, 275] width 12 height 12
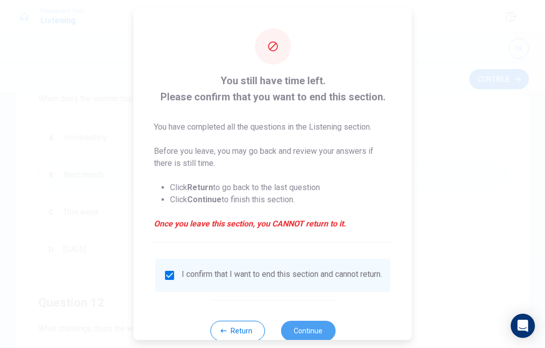
click at [324, 340] on button "Continue" at bounding box center [308, 331] width 55 height 20
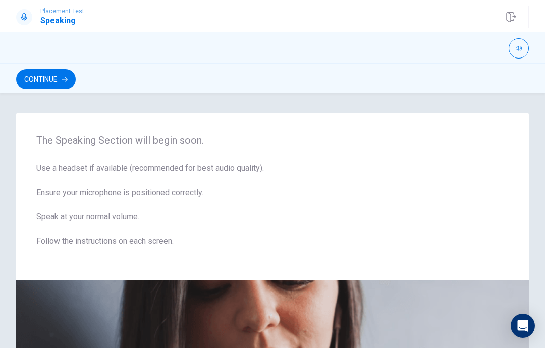
scroll to position [-1, 0]
click at [41, 88] on button "Continue" at bounding box center [46, 79] width 60 height 20
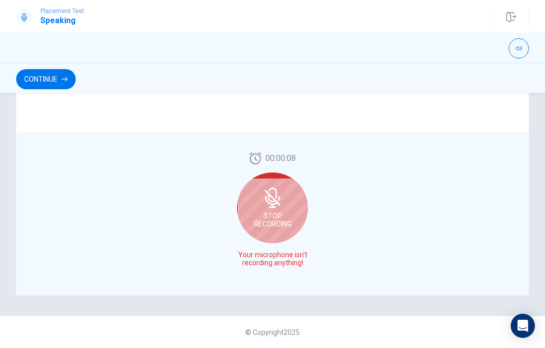
scroll to position [257, 0]
click at [283, 223] on span "Stop Recording" at bounding box center [273, 220] width 38 height 16
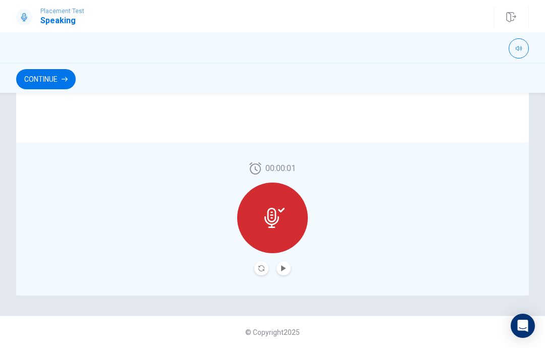
click at [287, 267] on button "Play Audio" at bounding box center [284, 268] width 14 height 14
click at [284, 269] on icon "Pause Audio" at bounding box center [284, 268] width 6 height 6
click at [40, 84] on button "Continue" at bounding box center [46, 79] width 60 height 20
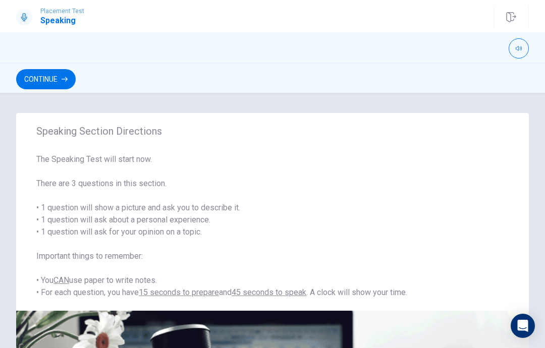
scroll to position [0, 0]
click at [44, 81] on button "Continue" at bounding box center [46, 79] width 60 height 20
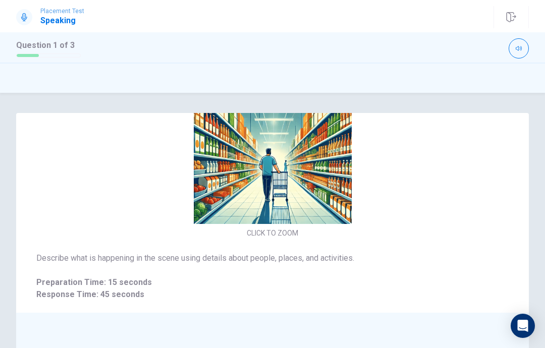
scroll to position [34, 0]
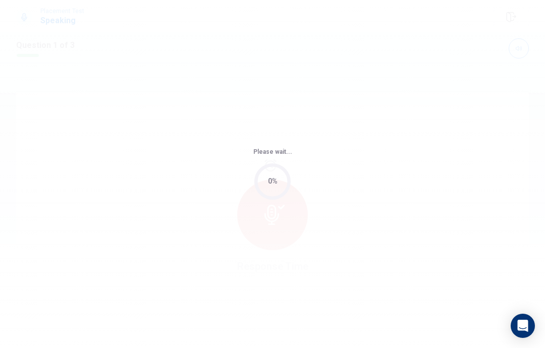
click at [407, 125] on div "Please wait... 0%" at bounding box center [272, 174] width 545 height 348
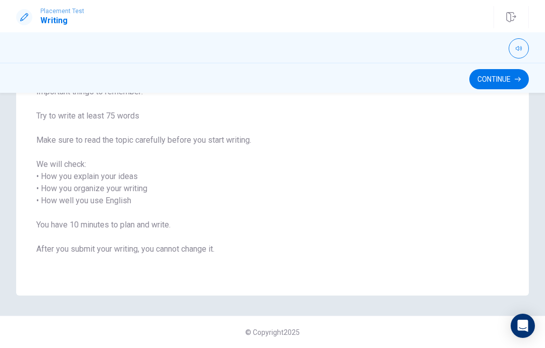
scroll to position [116, 0]
click at [513, 74] on button "Continue" at bounding box center [499, 79] width 60 height 20
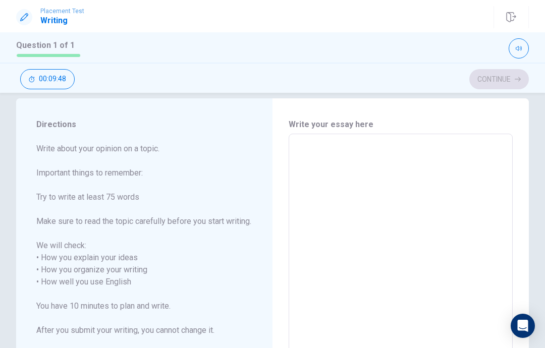
scroll to position [19, 0]
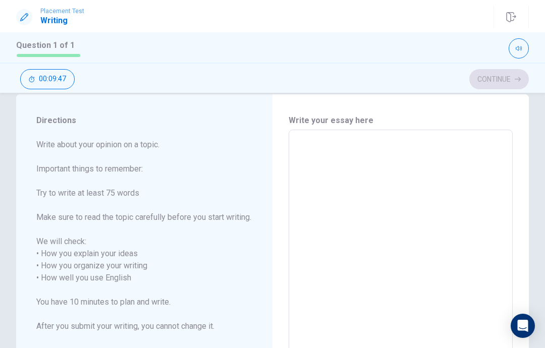
click at [415, 147] on textarea at bounding box center [401, 278] width 210 height 280
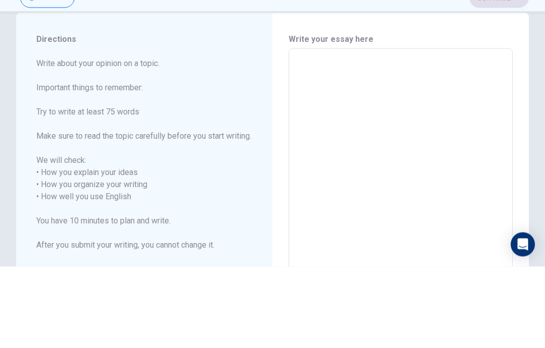
type textarea "B"
type textarea "x"
type textarea "Ba"
type textarea "x"
type textarea "Bas"
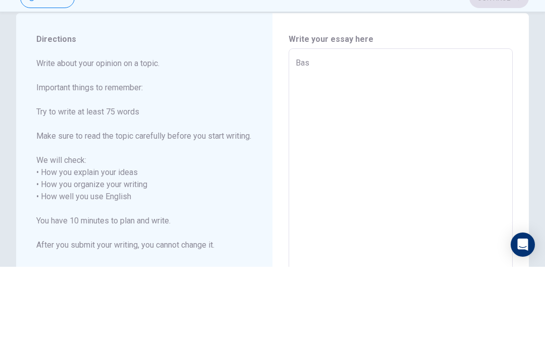
type textarea "x"
type textarea "Bask"
type textarea "x"
type textarea "Baske"
type textarea "x"
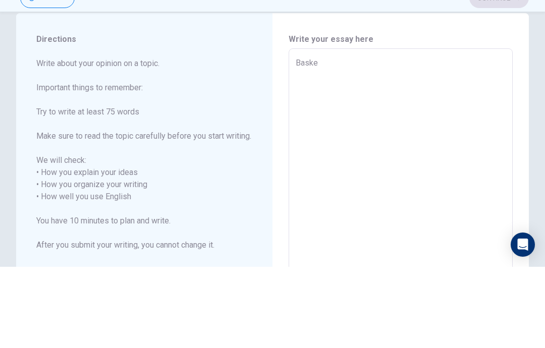
type textarea "Basket"
type textarea "x"
type textarea "Basketb"
type textarea "x"
type textarea "Basketba"
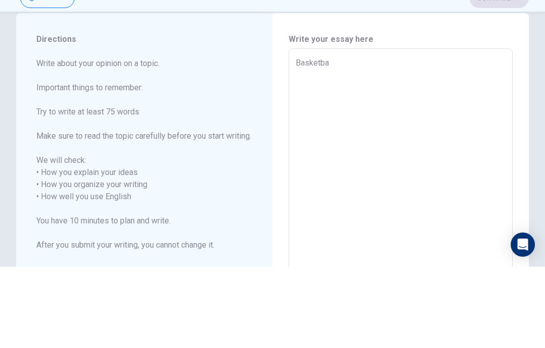
type textarea "x"
type textarea "Basketbal"
type textarea "x"
type textarea "Basketball"
type textarea "x"
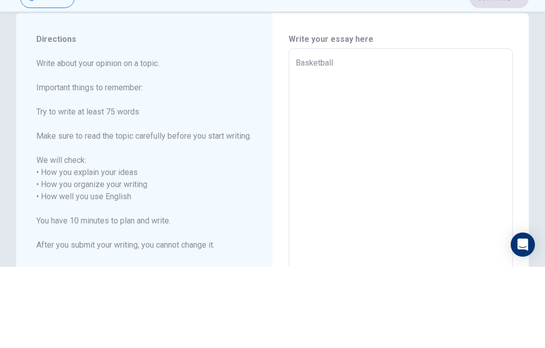
type textarea "Basketball"
type textarea "x"
type textarea "Basketball i"
type textarea "x"
type textarea "Basketball is"
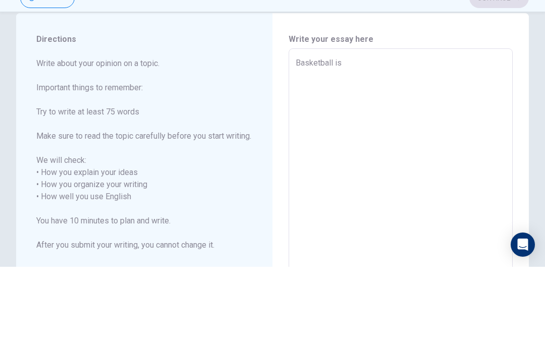
type textarea "x"
type textarea "Basketball is"
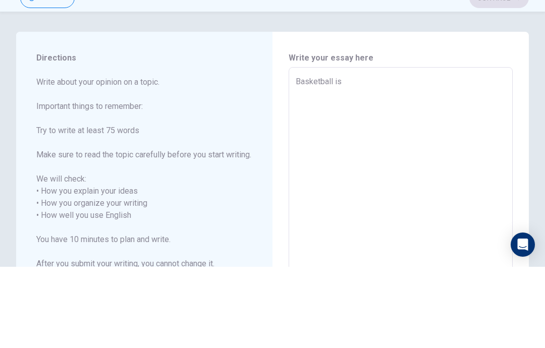
scroll to position [0, 0]
type textarea "x"
type textarea "Basketball is t"
type textarea "x"
type textarea "Basketball is th"
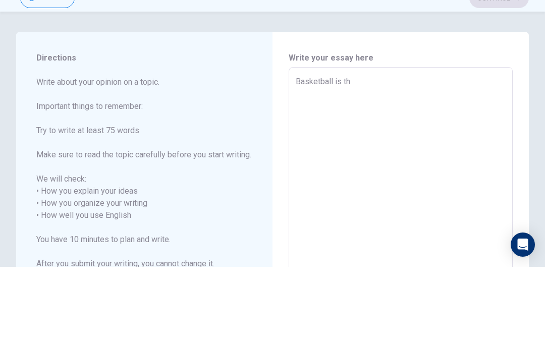
type textarea "x"
type textarea "Basketball is the"
type textarea "x"
type textarea "Basketball is the"
type textarea "x"
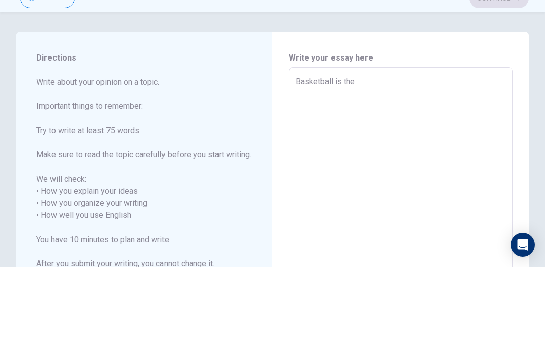
type textarea "Basketball is the b"
type textarea "x"
type textarea "Basketball is the be"
type textarea "x"
type textarea "Basketball is the bes"
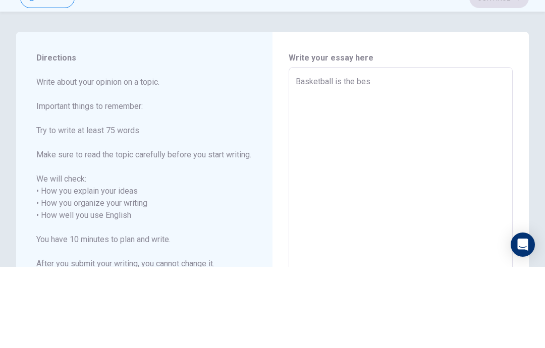
type textarea "x"
type textarea "Basketball is the best"
type textarea "x"
type textarea "Basketball is the best"
type textarea "x"
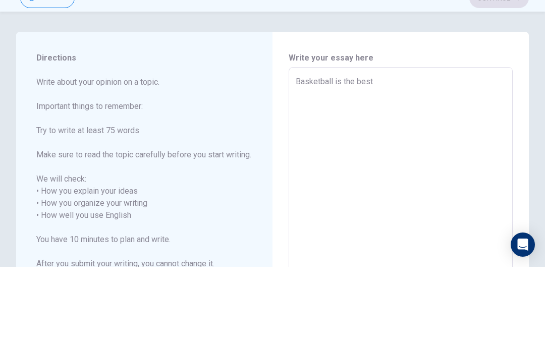
type textarea "Basketball is the best s"
type textarea "x"
type textarea "Basketball is the best sp"
type textarea "x"
type textarea "Basketball is the best spo"
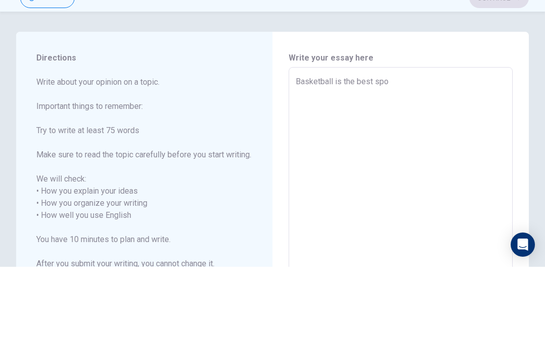
type textarea "x"
type textarea "Basketball is the best spor"
type textarea "x"
type textarea "Basketball is the best sport"
type textarea "x"
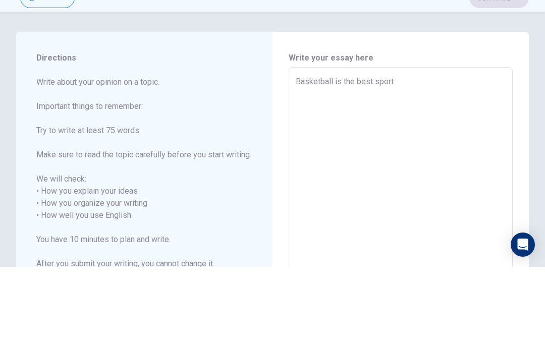
type textarea "Basketball is the best sport"
type textarea "x"
type textarea "Basketball is the best sport b"
type textarea "x"
type textarea "Basketball is the best sport be"
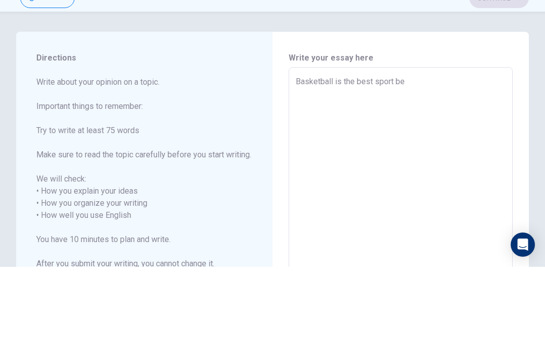
type textarea "x"
type textarea "Basketball is the best sport bec"
type textarea "x"
type textarea "Basketball is the best sport beca"
type textarea "x"
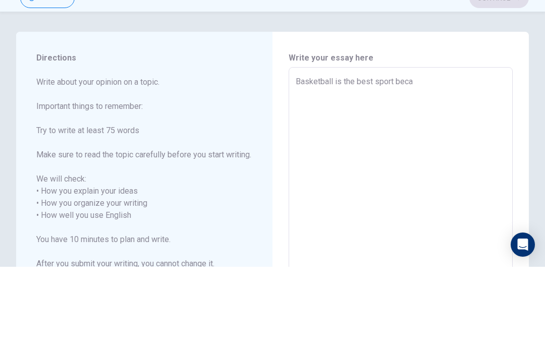
type textarea "Basketball is the best sport becau"
type textarea "x"
type textarea "Basketball is the best sport becaus"
type textarea "x"
type textarea "Basketball is the best sport because"
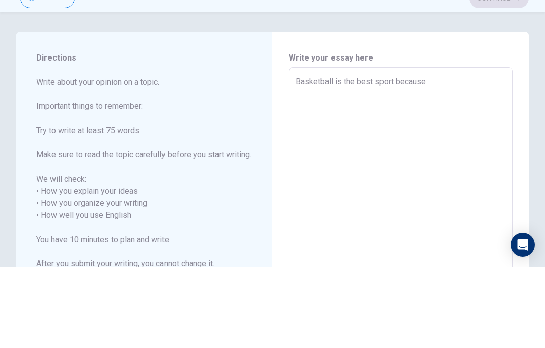
type textarea "x"
type textarea "Basketball is the best sport because"
type textarea "x"
type textarea "Basketball is the best sport because i"
type textarea "x"
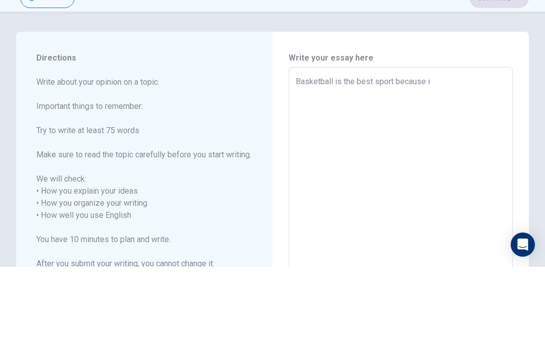
type textarea "Basketball is the best sport because it"
type textarea "x"
type textarea "Basketball is the best sport because it"
type textarea "x"
type textarea "Basketball is the best sport because it"
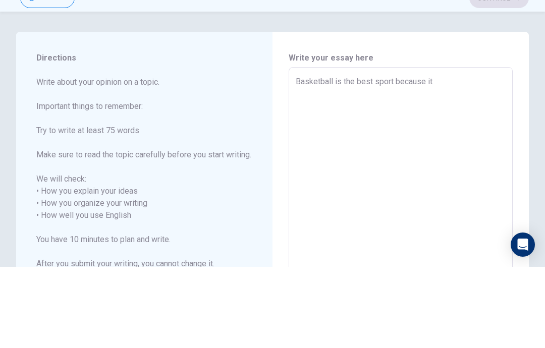
type textarea "x"
type textarea "Basketball is the best sport because i"
type textarea "x"
type textarea "Basketball is the best sport because"
type textarea "x"
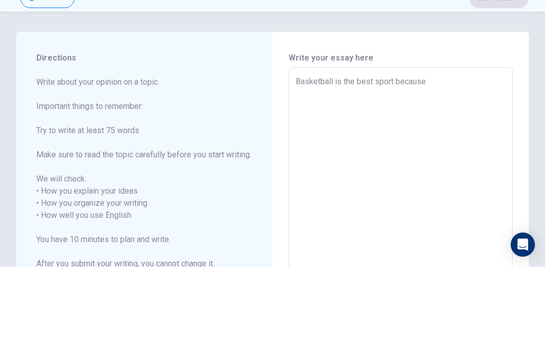
type textarea "Basketball is the best sport because"
type textarea "x"
type textarea "Basketball is the best sport because"
type textarea "x"
type textarea "Basketball is the best sport because b"
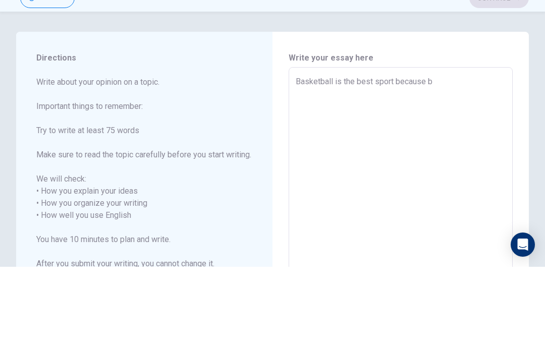
type textarea "x"
type textarea "Basketball is the best sport because ba"
type textarea "x"
type textarea "Basketball is the best sport because bas"
type textarea "x"
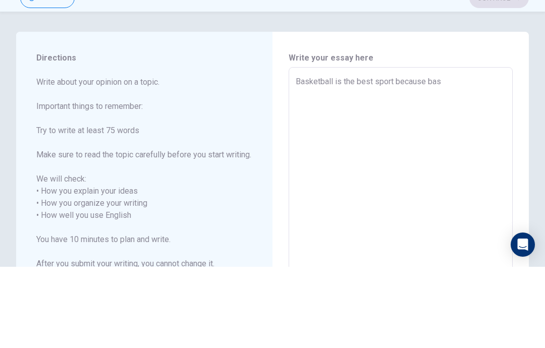
type textarea "Basketball is the best sport because bask"
type textarea "x"
type textarea "Basketball is the best sport because baske"
type textarea "x"
type textarea "Basketball is the best sport because basket"
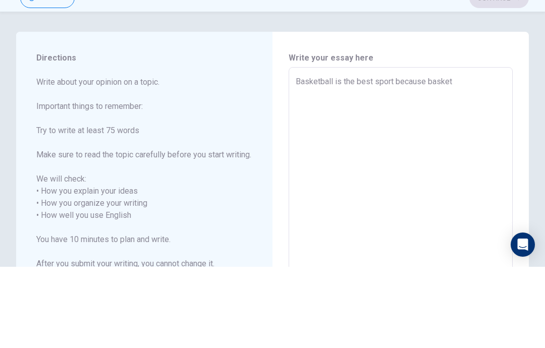
type textarea "x"
type textarea "Basketball is the best sport because basketb"
type textarea "x"
type textarea "Basketball is the best sport because basketba"
type textarea "x"
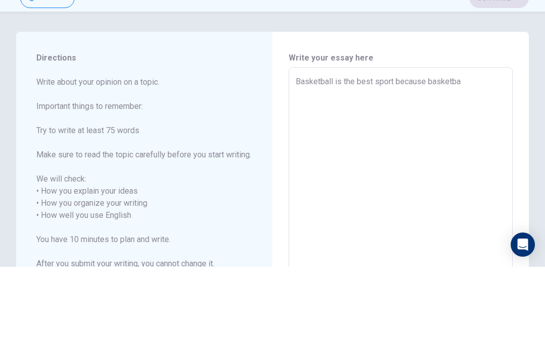
type textarea "Basketball is the best sport because basketbal"
type textarea "x"
type textarea "Basketball is the best sport because basketball"
type textarea "x"
type textarea "Basketball is the best sport because basketball"
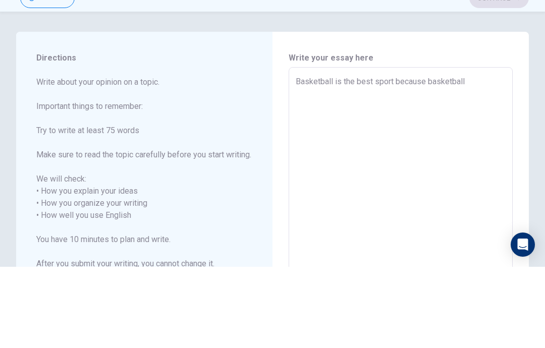
type textarea "x"
type textarea "Basketball is the best sport because basketball i"
type textarea "x"
type textarea "Basketball is the best sport because basketball is"
type textarea "x"
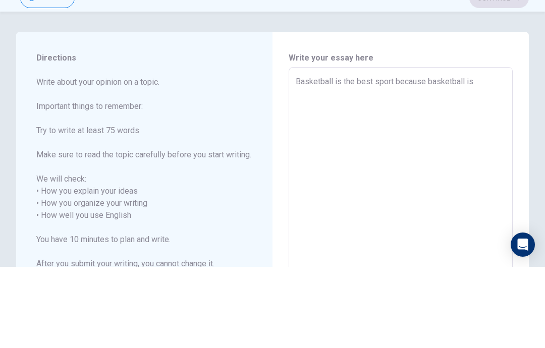
type textarea "Basketball is the best sport because basketball is"
type textarea "x"
type textarea "Basketball is the best sport because basketball is f"
type textarea "x"
type textarea "Basketball is the best sport because basketball is fu"
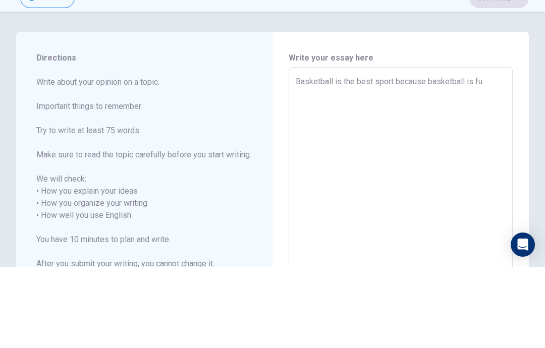
type textarea "x"
type textarea "Basketball is the best sport because basketball is fun"
type textarea "x"
type textarea "Basketball is the best sport because basketball is fun."
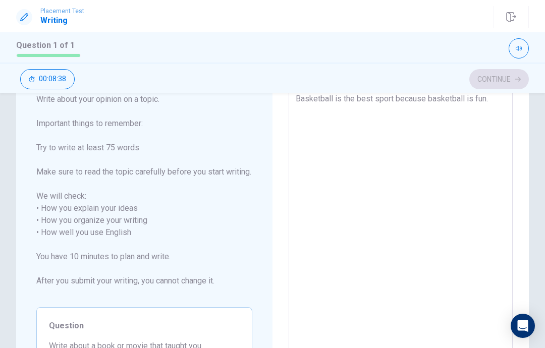
scroll to position [66, 0]
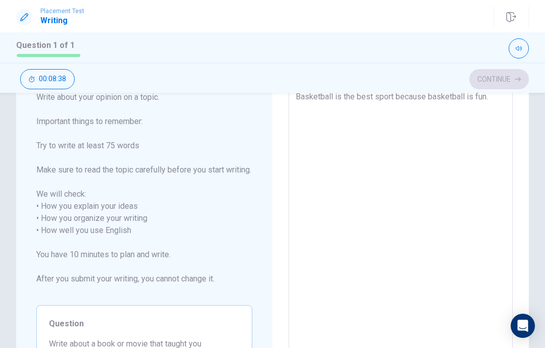
click at [498, 99] on textarea "Basketball is the best sport because basketball is fun." at bounding box center [401, 231] width 210 height 280
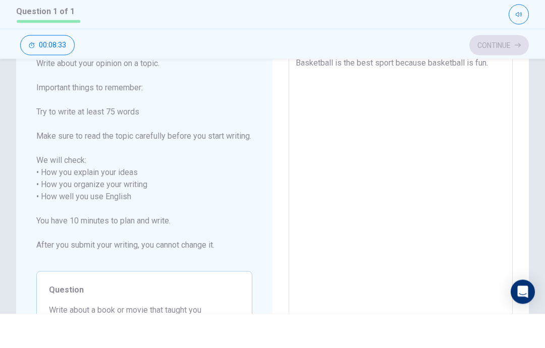
type textarea "x"
type textarea "Basketball is the best sport because basketball is fun.i"
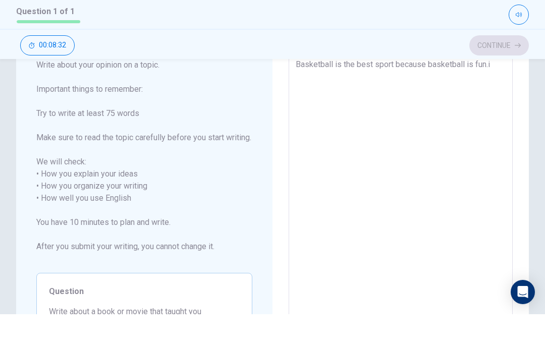
type textarea "x"
type textarea "Basketball is the best sport because basketball is [DOMAIN_NAME]"
type textarea "x"
type textarea "Basketball is the best sport because basketball is [DOMAIN_NAME]"
type textarea "x"
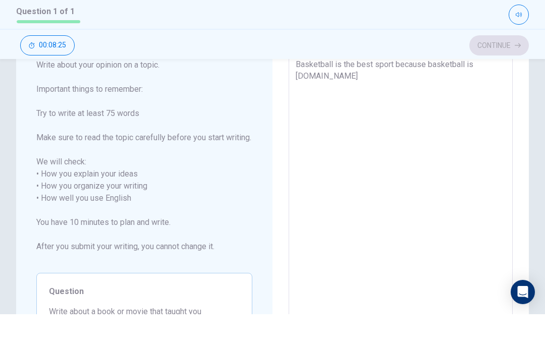
type textarea "Basketball is the best sport because basketball is [DOMAIN_NAME] m"
type textarea "x"
type textarea "Basketball is the best sport because basketball is [DOMAIN_NAME] ma"
type textarea "x"
type textarea "Basketball is the best sport because basketball is [DOMAIN_NAME] mak"
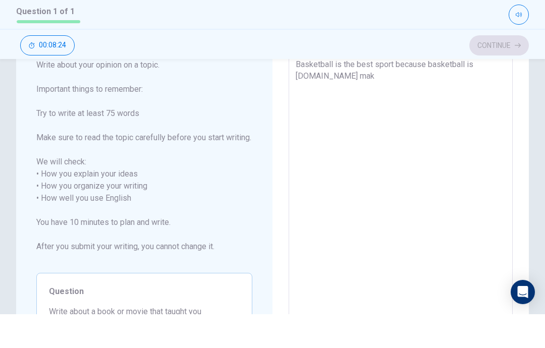
type textarea "x"
type textarea "Basketball is the best sport because basketball is [DOMAIN_NAME] make"
type textarea "x"
type textarea "Basketball is the best sport because basketball is [DOMAIN_NAME] make"
type textarea "x"
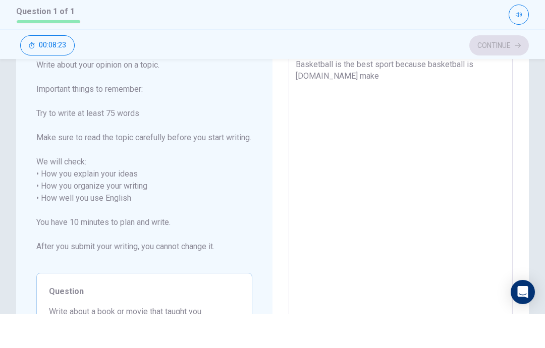
type textarea "Basketball is the best sport because basketball is [DOMAIN_NAME] make u"
type textarea "x"
type textarea "Basketball is the best sport because basketball is [DOMAIN_NAME] make us"
type textarea "x"
type textarea "Basketball is the best sport because basketball is [DOMAIN_NAME] make us"
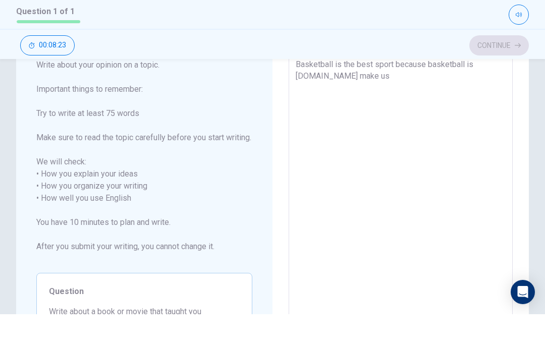
type textarea "x"
type textarea "Basketball is the best sport because basketball is [DOMAIN_NAME] make us s"
type textarea "x"
type textarea "Basketball is the best sport because basketball is [DOMAIN_NAME] make us st"
type textarea "x"
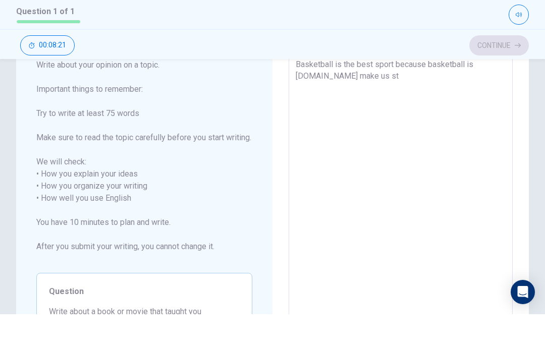
type textarea "Basketball is the best sport because basketball is [DOMAIN_NAME] make us str"
type textarea "x"
type textarea "Basketball is the best sport because basketball is [DOMAIN_NAME] make us stro"
type textarea "x"
type textarea "Basketball is the best sport because basketball is [DOMAIN_NAME] make us stron"
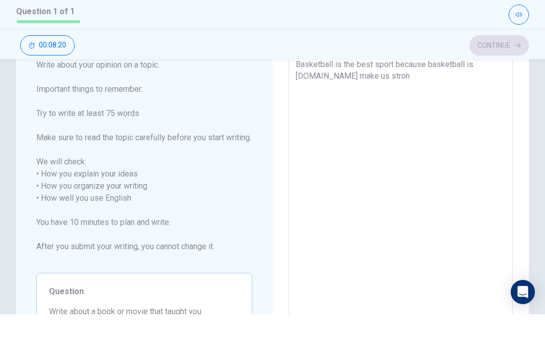
type textarea "x"
type textarea "Basketball is the best sport because basketball is [DOMAIN_NAME] make us stron"
click at [23, 69] on button "00:08:20" at bounding box center [47, 79] width 55 height 20
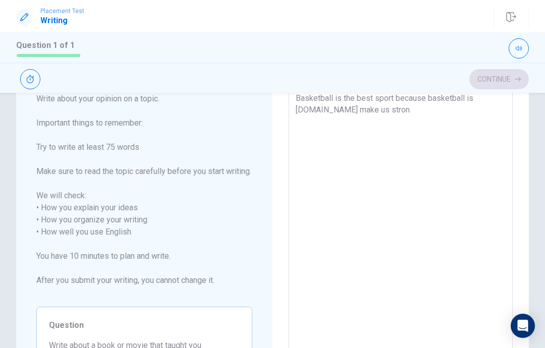
click at [363, 106] on textarea "Basketball is the best sport because basketball is [DOMAIN_NAME] make us stron" at bounding box center [401, 232] width 210 height 280
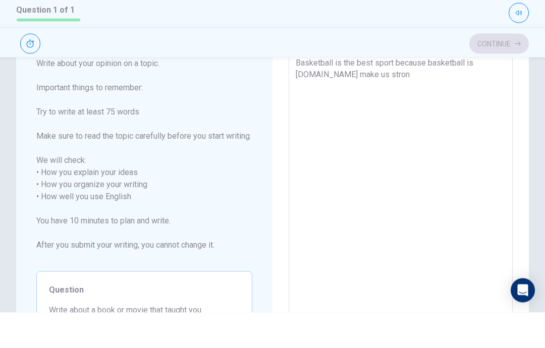
type textarea "x"
type textarea "Basketball is the best sport because basketball is [DOMAIN_NAME] make us strong"
type textarea "x"
type textarea "Basketball is the best sport because basketball is [DOMAIN_NAME] make us stronge"
type textarea "x"
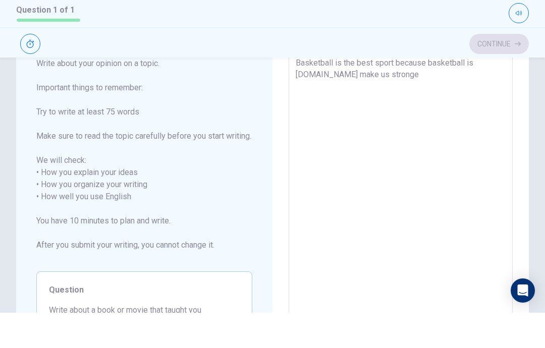
type textarea "Basketball is the best sport because basketball is [DOMAIN_NAME] make us strong…"
type textarea "x"
type textarea "Basketball is the best sport because basketball is [DOMAIN_NAME] make us strong…"
type textarea "x"
type textarea "Basketball is the best sport because basketball is [DOMAIN_NAME] make us strong…"
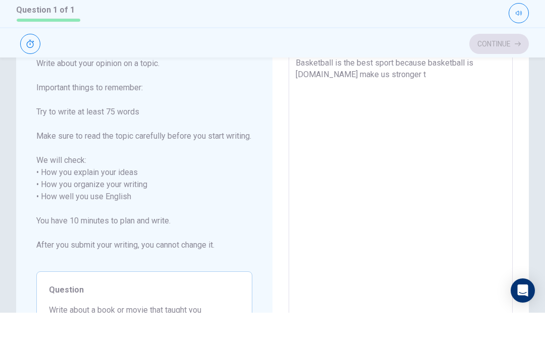
type textarea "x"
type textarea "Basketball is the best sport because basketball is [DOMAIN_NAME] make us strong…"
type textarea "x"
type textarea "Basketball is the best sport because basketball is [DOMAIN_NAME] make us strong…"
type textarea "x"
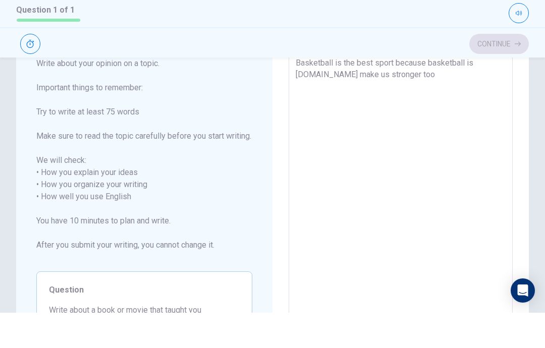
type textarea "Basketball is the best sport because basketball is [DOMAIN_NAME] make us strong…"
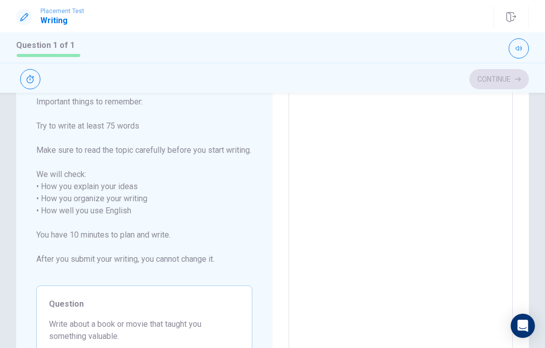
scroll to position [80, 0]
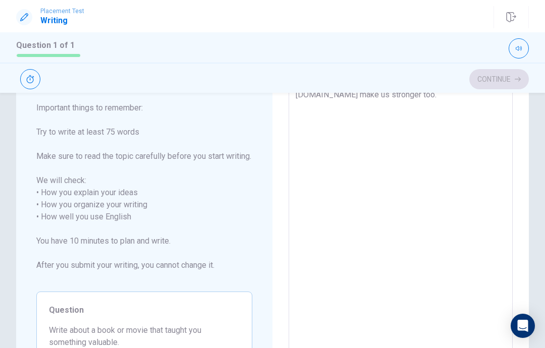
click at [389, 102] on textarea "Basketball is the best sport because basketball is [DOMAIN_NAME] make us strong…" at bounding box center [401, 217] width 210 height 280
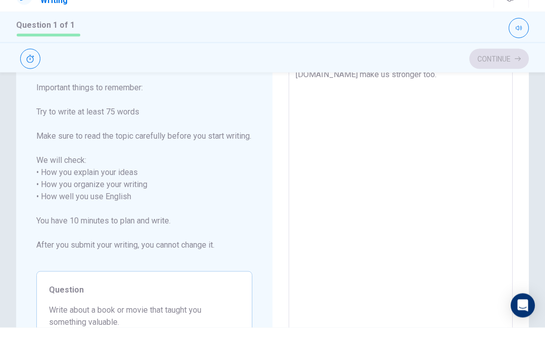
type textarea "x"
type textarea "Basketball is the best sport because basketball is [DOMAIN_NAME] make us strong…"
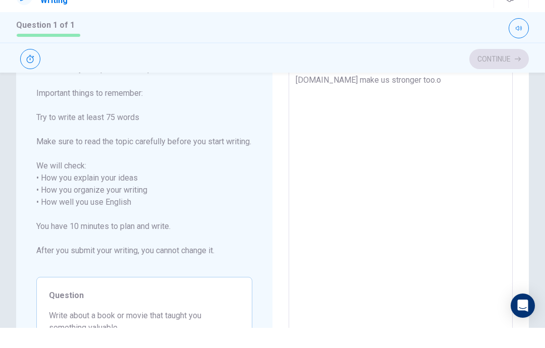
type textarea "x"
type textarea "Basketball is the best sport because basketball is [DOMAIN_NAME] make us strong…"
type textarea "x"
type textarea "Basketball is the best sport because basketball is [DOMAIN_NAME] make us strong…"
type textarea "x"
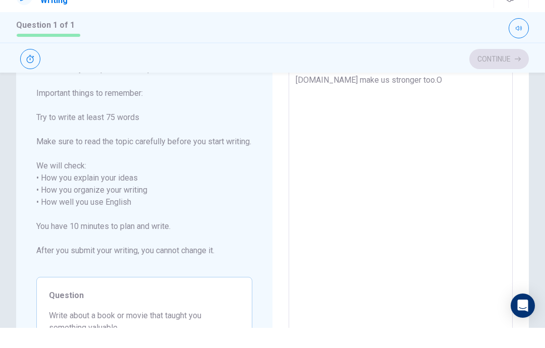
type textarea "Basketball is the best sport because basketball is [DOMAIN_NAME] make us strong…"
type textarea "x"
type textarea "Basketball is the best sport because basketball is [DOMAIN_NAME] make us strong…"
type textarea "x"
type textarea "Basketball is the best sport because basketball is [DOMAIN_NAME] make us strong…"
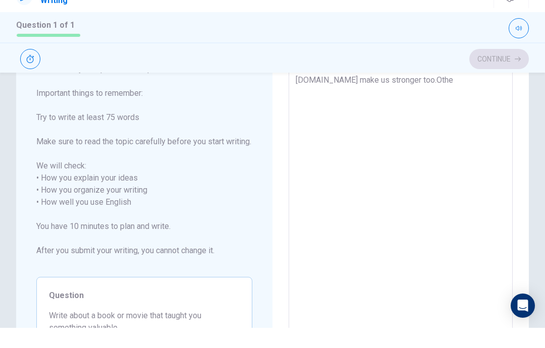
type textarea "x"
type textarea "Basketball is the best sport because basketball is [DOMAIN_NAME] make us strong…"
type textarea "x"
type textarea "Basketball is the best sport because basketball is [DOMAIN_NAME] make us strong…"
type textarea "x"
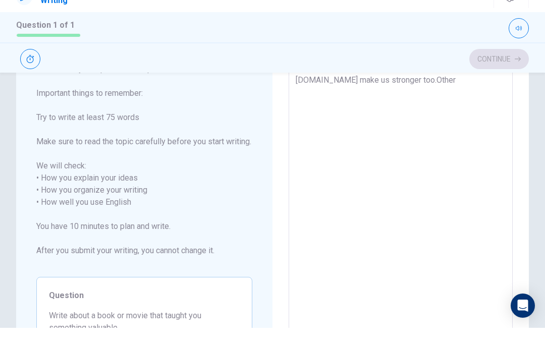
type textarea "Basketball is the best sport because basketball is [DOMAIN_NAME] make us strong…"
type textarea "x"
type textarea "Basketball is the best sport because basketball is [DOMAIN_NAME] make us strong…"
type textarea "x"
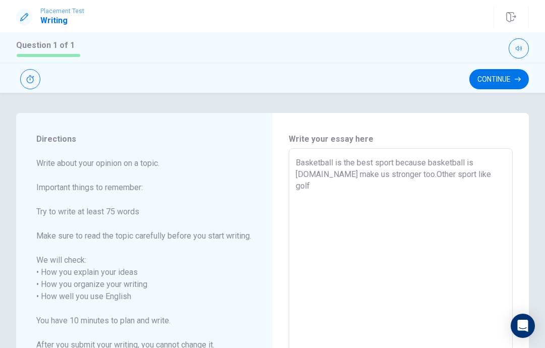
scroll to position [0, 0]
click at [494, 160] on textarea "Basketball is the best sport because basketball is [DOMAIN_NAME] make us strong…" at bounding box center [401, 297] width 210 height 280
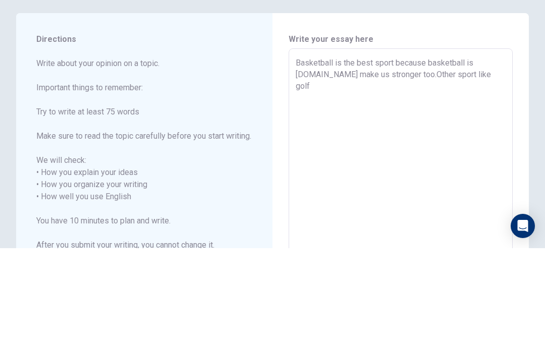
click at [473, 157] on textarea "Basketball is the best sport because basketball is [DOMAIN_NAME] make us strong…" at bounding box center [401, 297] width 210 height 280
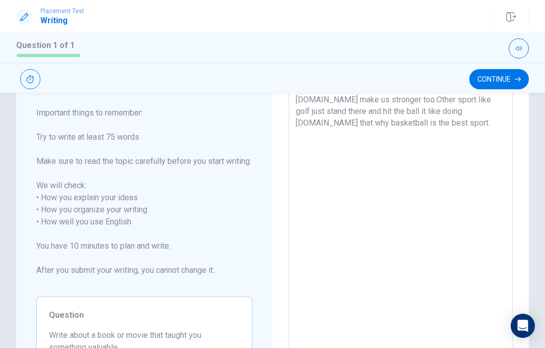
scroll to position [76, 0]
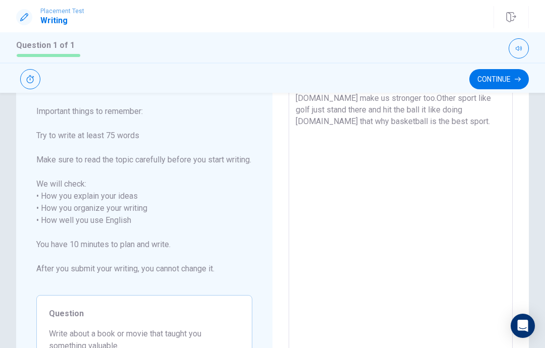
click at [407, 122] on textarea "Basketball is the best sport because basketball is [DOMAIN_NAME] make us strong…" at bounding box center [401, 221] width 210 height 280
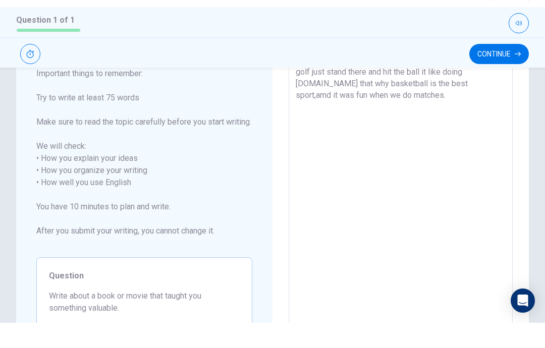
scroll to position [88, 0]
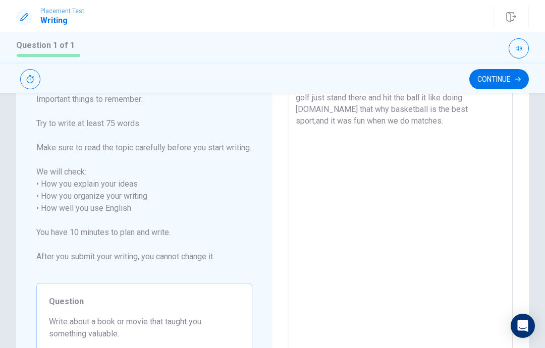
click at [505, 79] on button "Continue" at bounding box center [499, 79] width 60 height 20
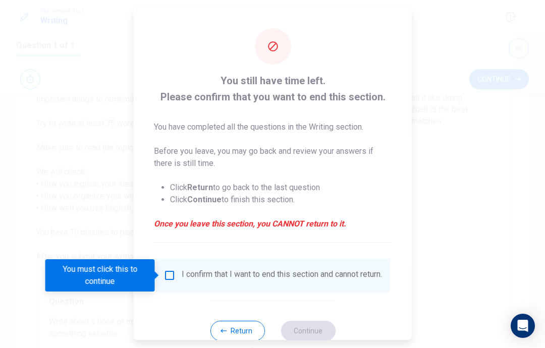
click at [167, 276] on input "You must click this to continue" at bounding box center [170, 275] width 12 height 12
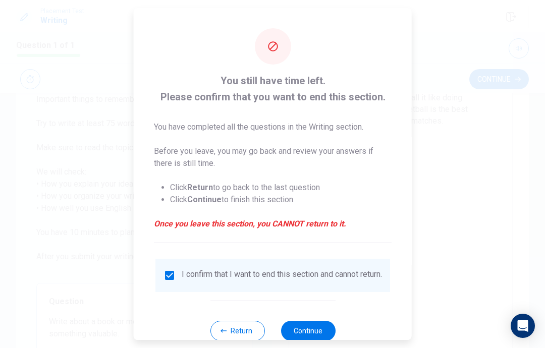
click at [318, 329] on button "Continue" at bounding box center [308, 331] width 55 height 20
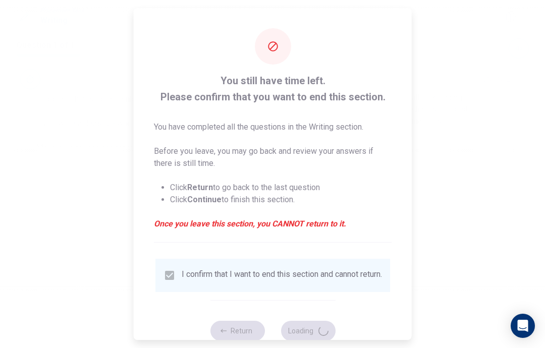
click at [316, 327] on div "Return Loading" at bounding box center [272, 330] width 125 height 61
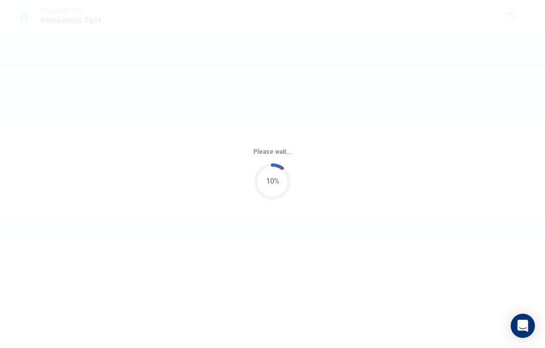
scroll to position [0, 0]
